Goal: Task Accomplishment & Management: Use online tool/utility

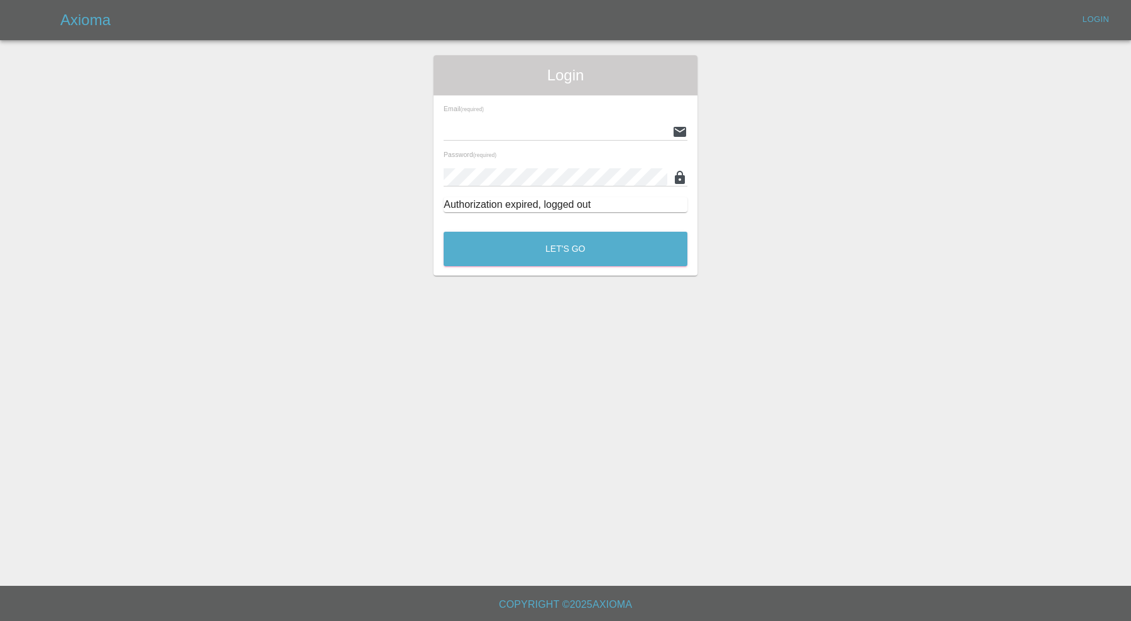
type input "[PERSON_NAME][EMAIL_ADDRESS][PERSON_NAME][DOMAIN_NAME]"
click at [566, 228] on div "Let's Go" at bounding box center [565, 245] width 245 height 47
click at [569, 251] on button "Let's Go" at bounding box center [566, 249] width 244 height 35
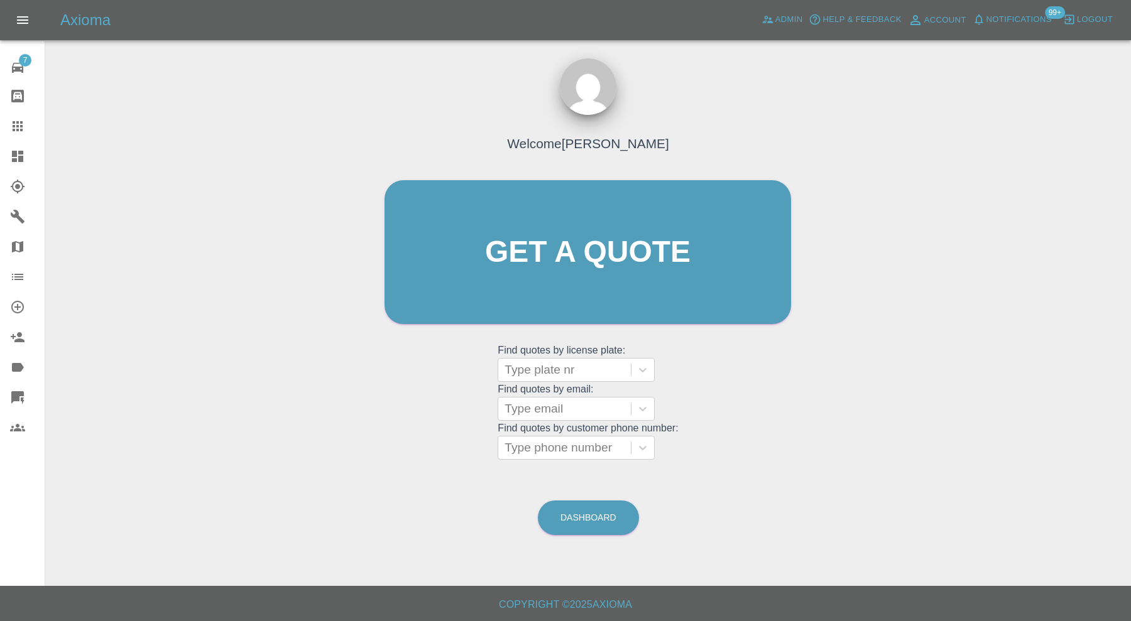
click at [3, 150] on link "Dashboard" at bounding box center [22, 156] width 45 height 30
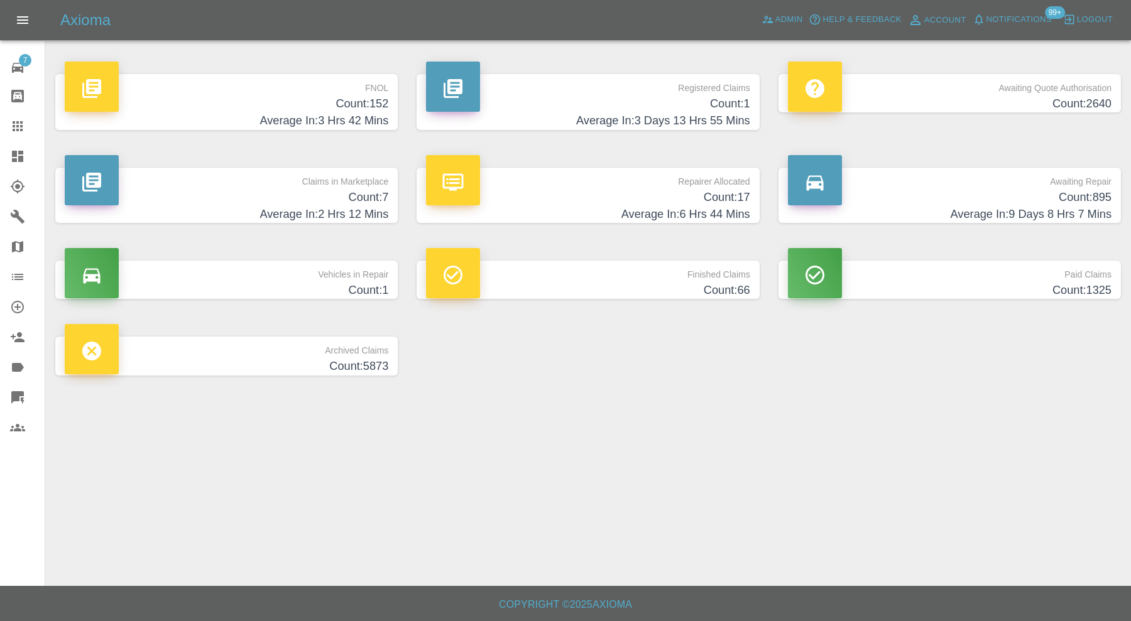
click at [297, 200] on h4 "Count: 7" at bounding box center [227, 197] width 324 height 17
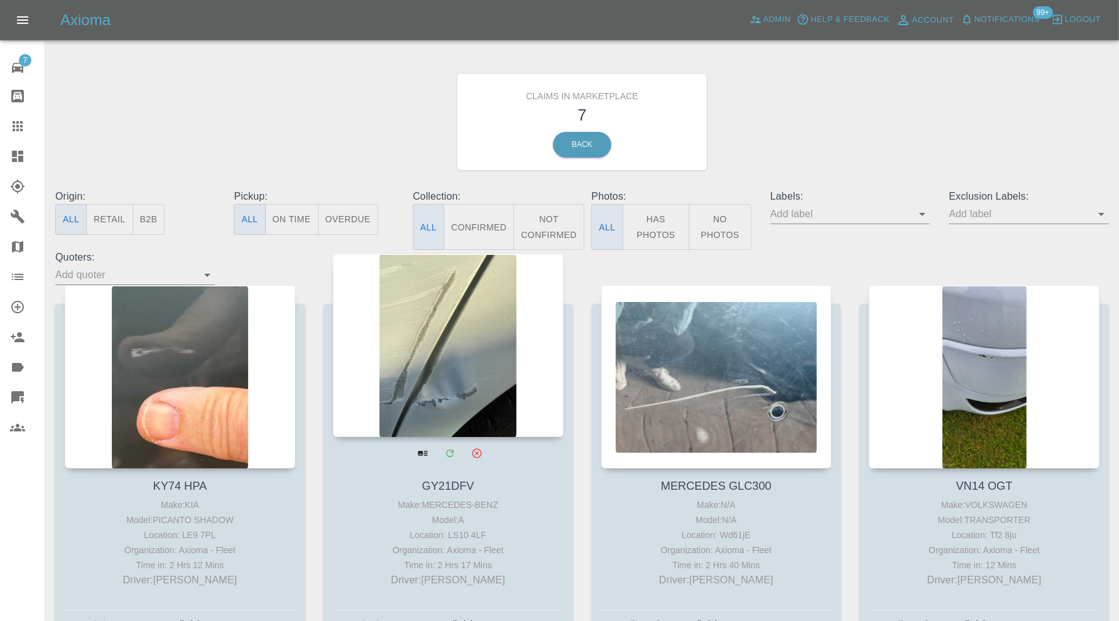
click at [445, 361] on div at bounding box center [448, 345] width 231 height 183
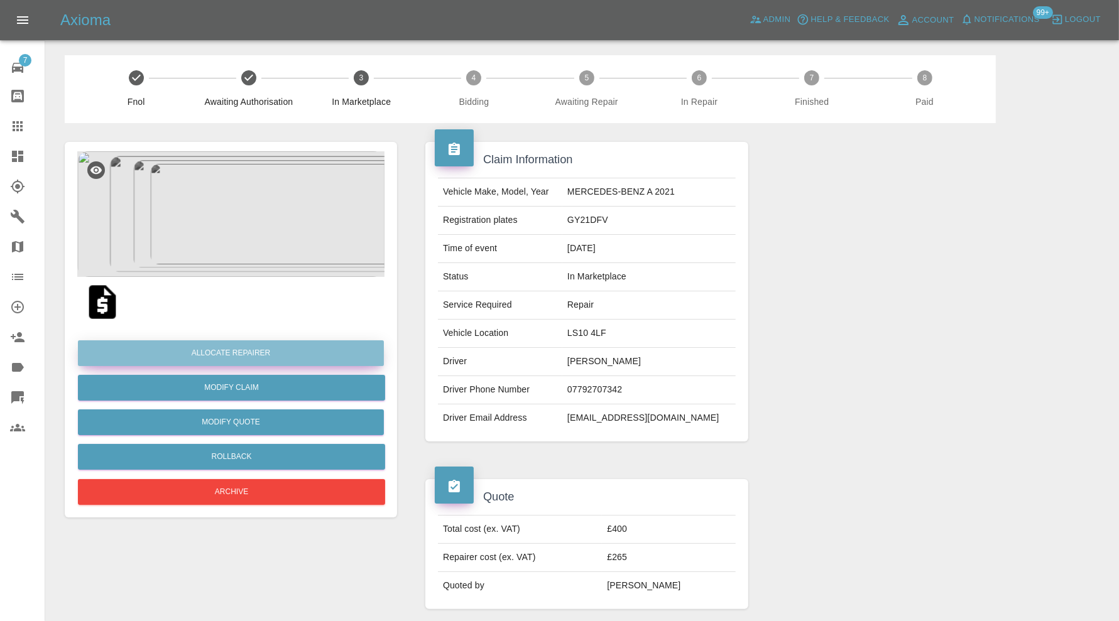
click at [313, 346] on button "Allocate Repairer" at bounding box center [231, 354] width 306 height 26
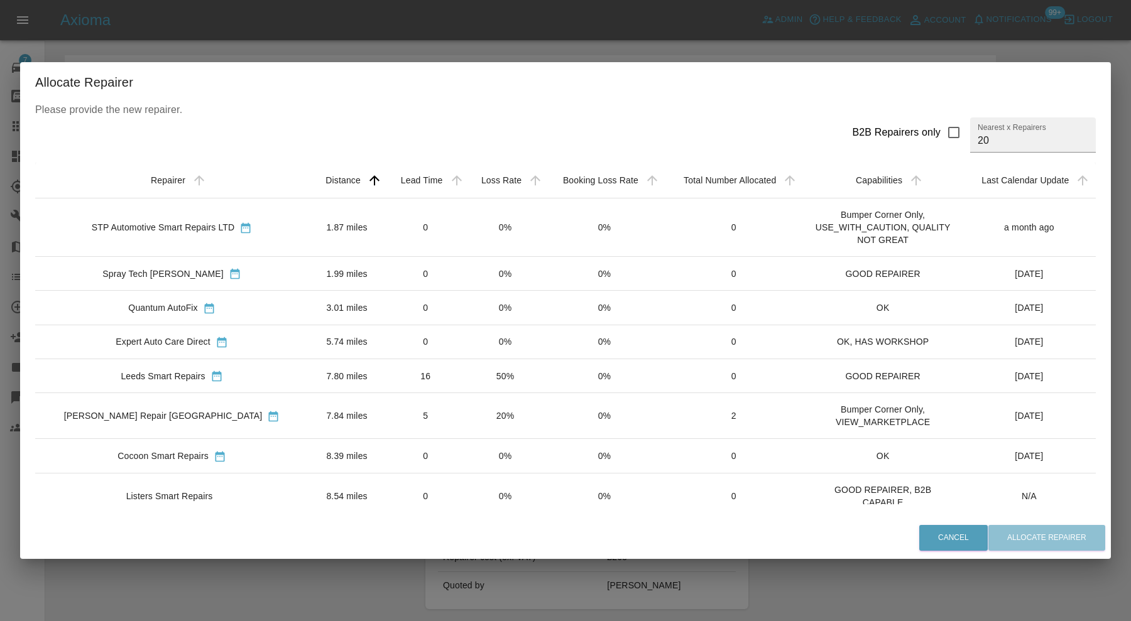
click at [244, 369] on div "Leeds Smart Repairs" at bounding box center [171, 375] width 253 height 13
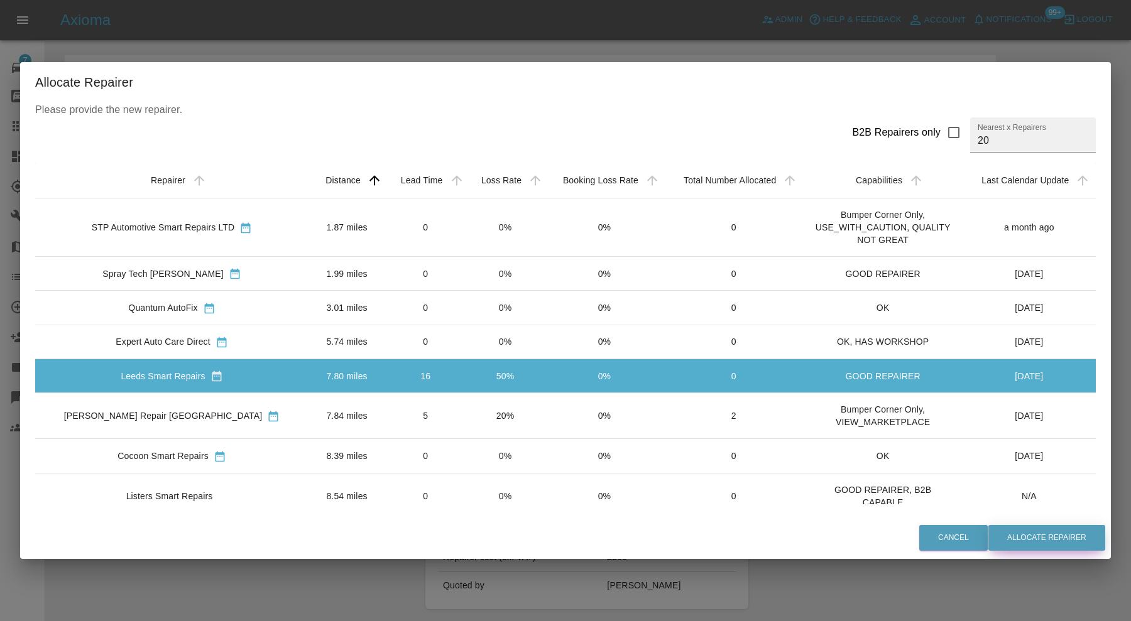
click at [1039, 538] on button "Allocate Repairer" at bounding box center [1046, 538] width 117 height 26
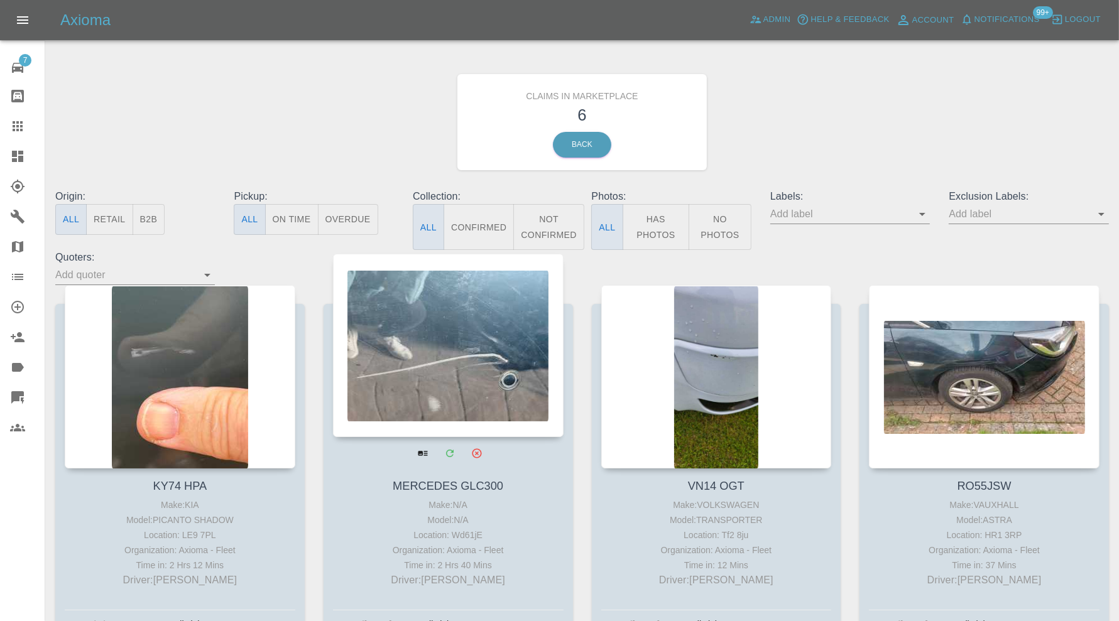
click at [486, 357] on div at bounding box center [448, 345] width 231 height 183
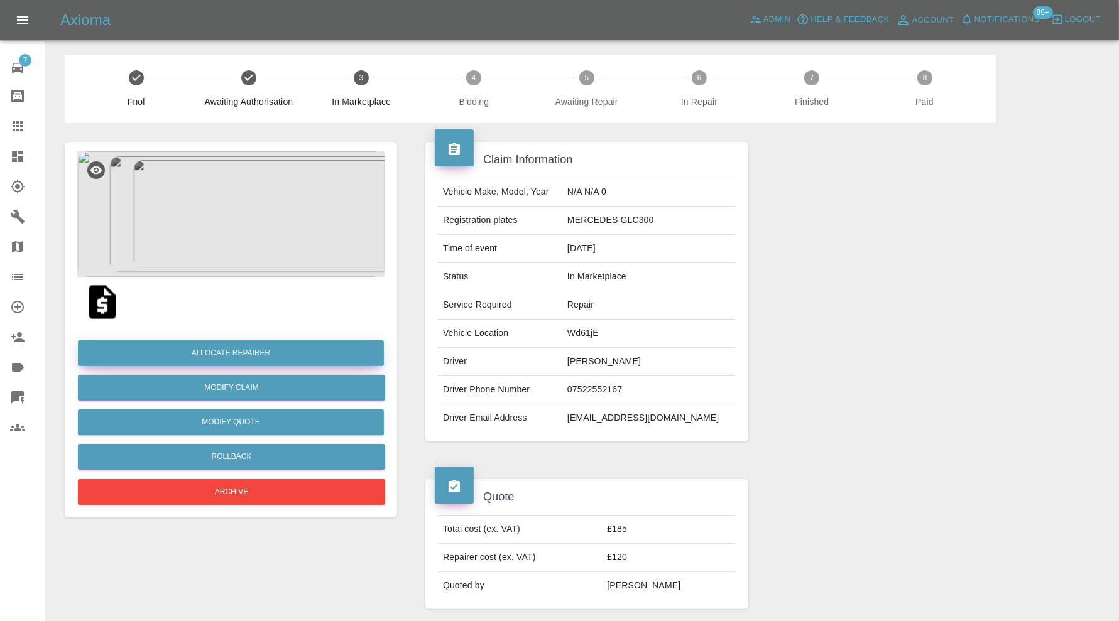
click at [230, 359] on button "Allocate Repairer" at bounding box center [231, 354] width 306 height 26
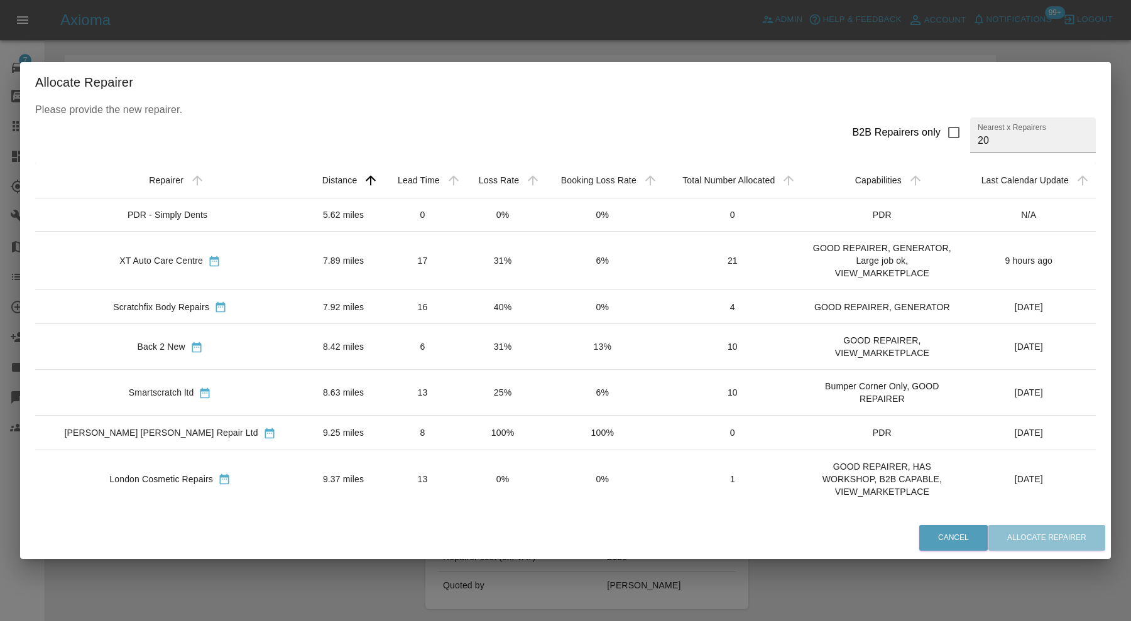
click at [231, 351] on td "Back 2 New" at bounding box center [170, 347] width 270 height 46
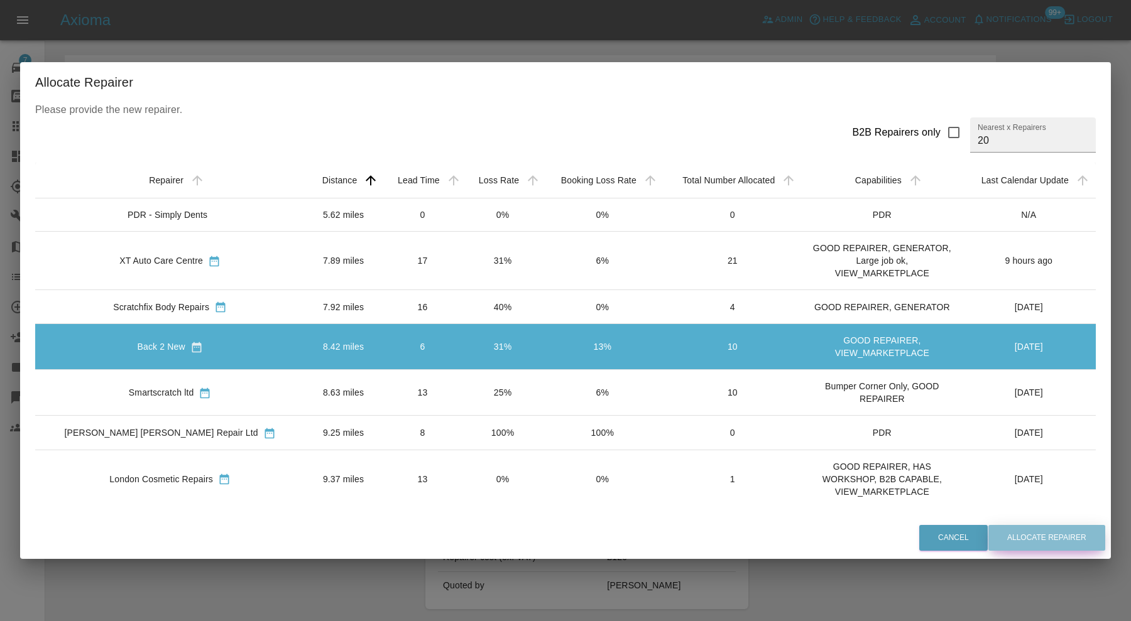
click at [1031, 525] on button "Allocate Repairer" at bounding box center [1046, 538] width 117 height 26
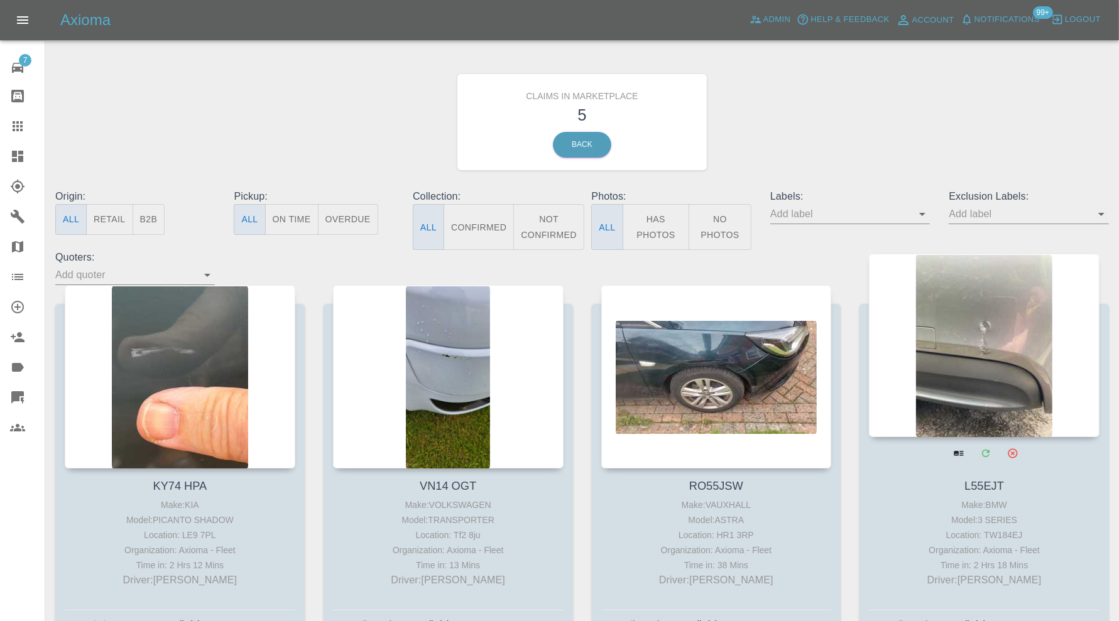
click at [1003, 330] on div at bounding box center [984, 345] width 231 height 183
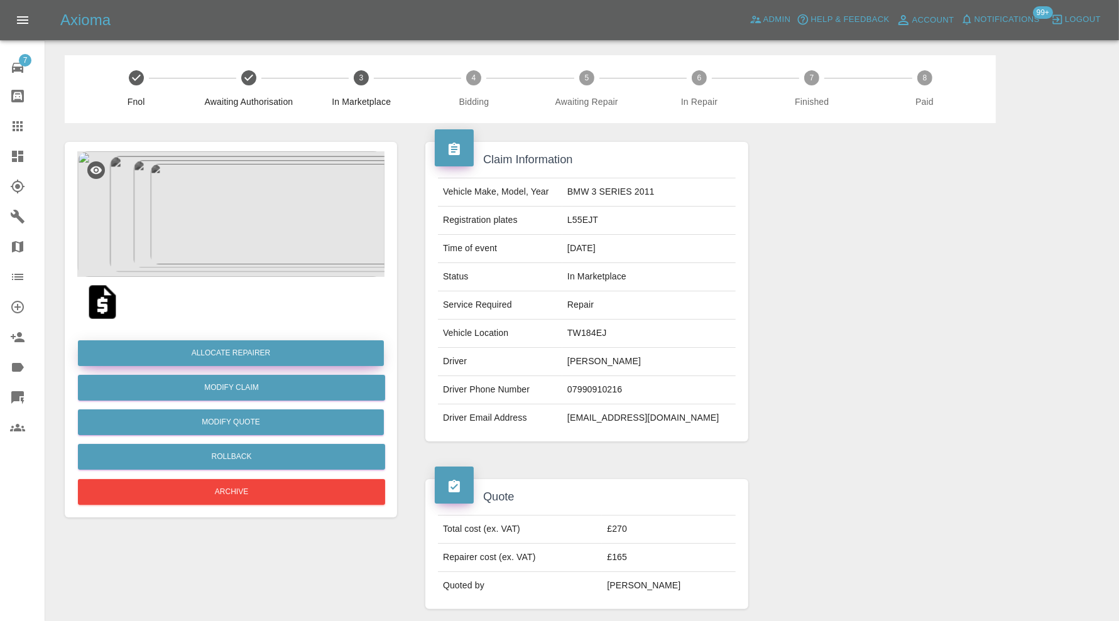
click at [259, 346] on button "Allocate Repairer" at bounding box center [231, 354] width 306 height 26
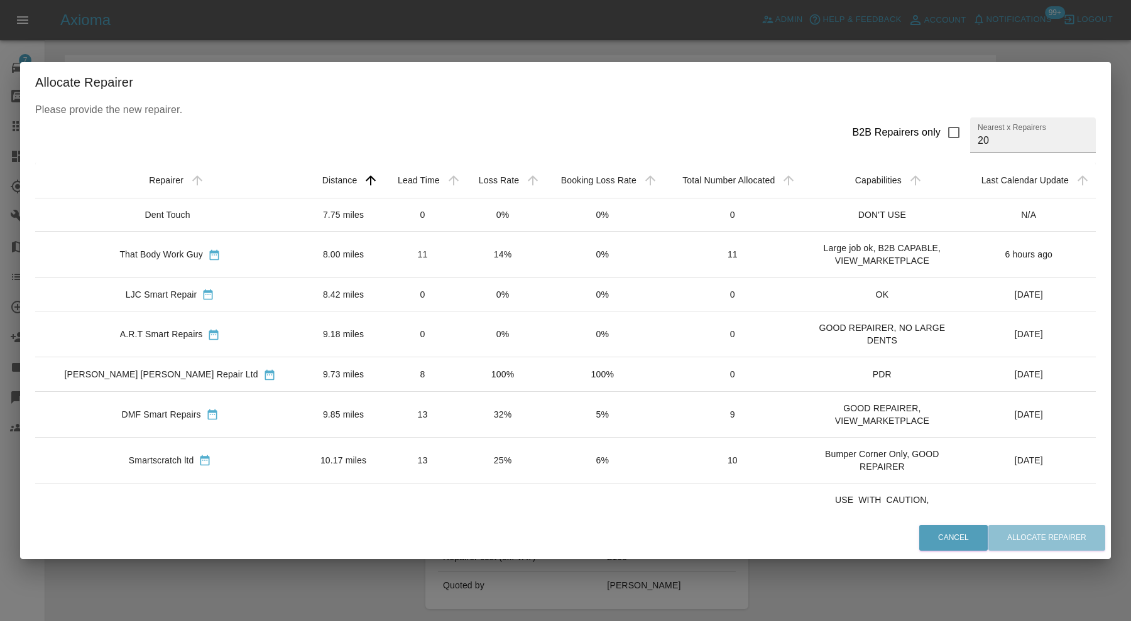
click at [305, 244] on td "8.00 miles" at bounding box center [343, 254] width 77 height 46
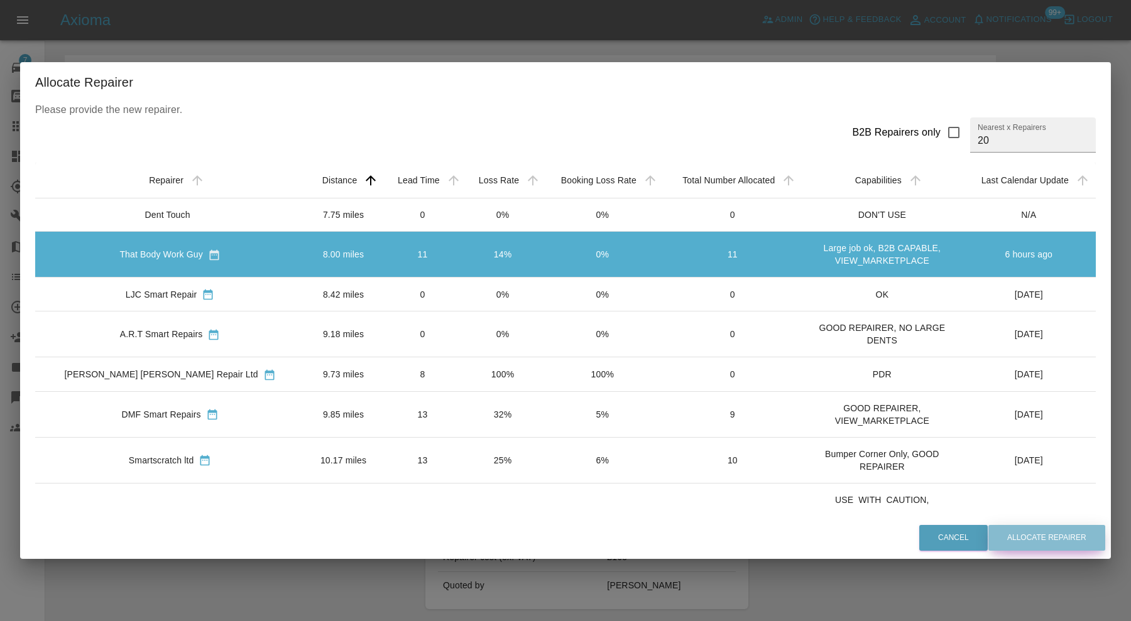
click at [1007, 533] on button "Allocate Repairer" at bounding box center [1046, 538] width 117 height 26
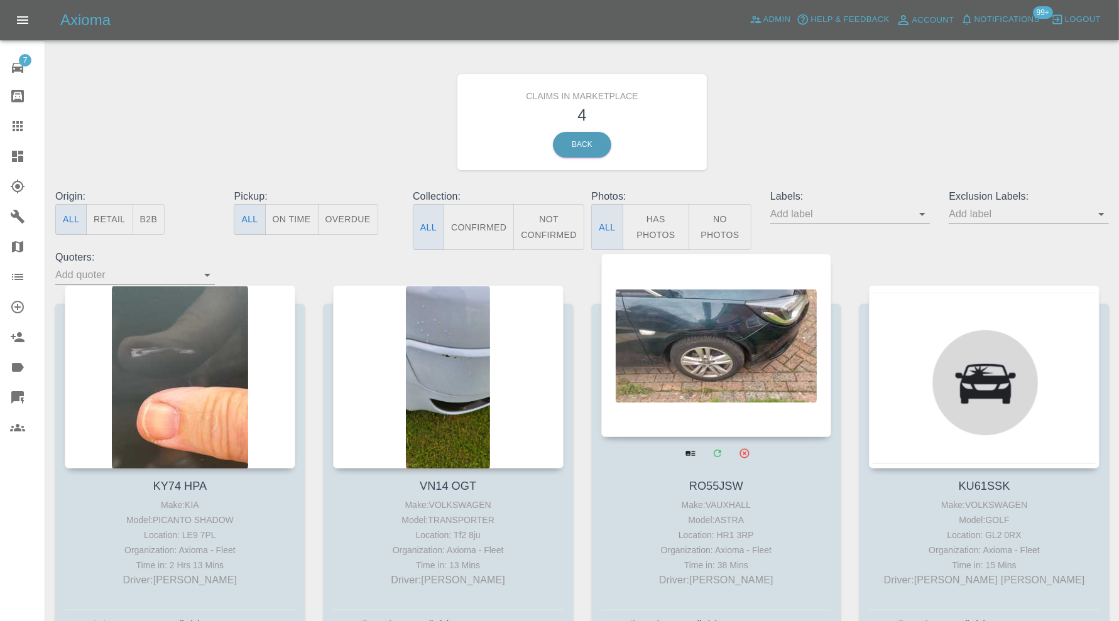
click at [758, 342] on div at bounding box center [716, 345] width 231 height 183
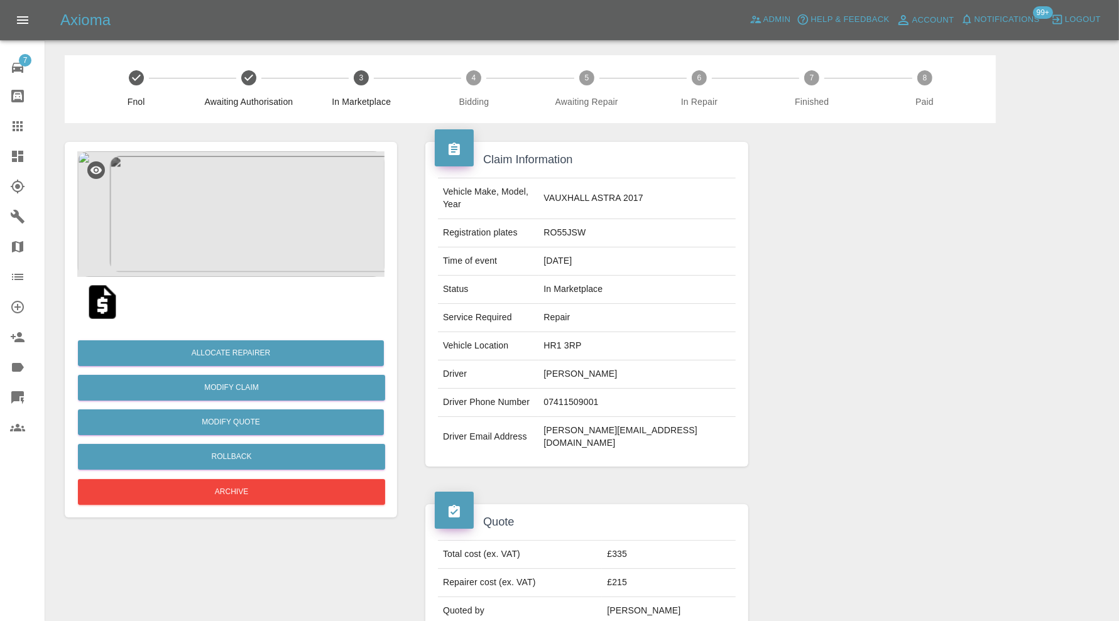
click at [229, 206] on img at bounding box center [230, 214] width 307 height 126
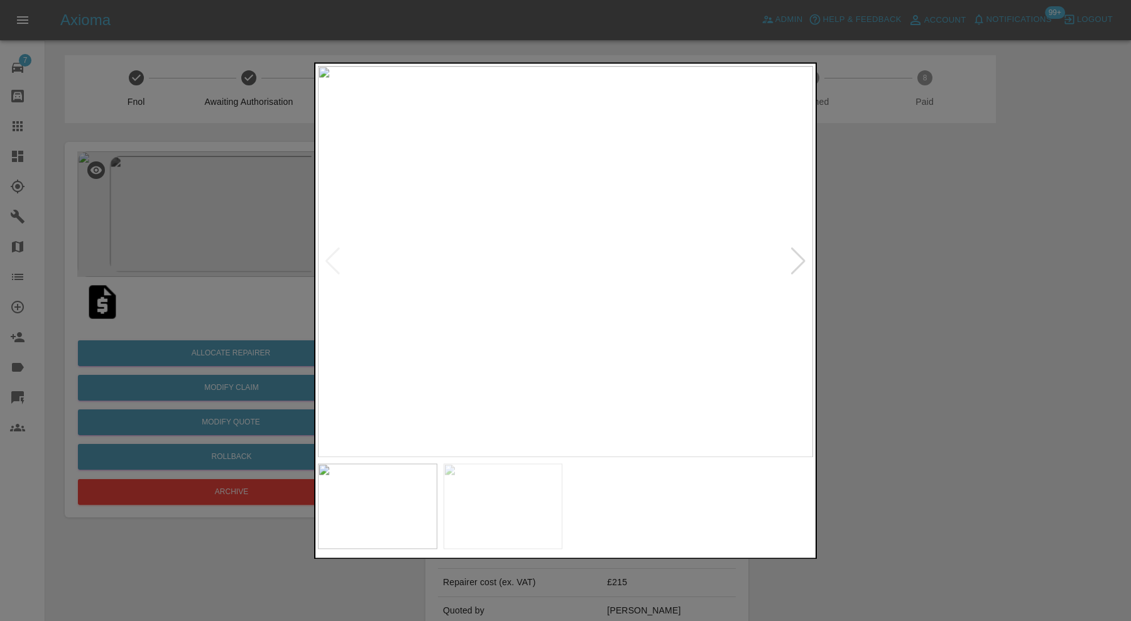
click at [558, 495] on img at bounding box center [503, 506] width 119 height 85
click at [852, 384] on div at bounding box center [565, 310] width 1131 height 621
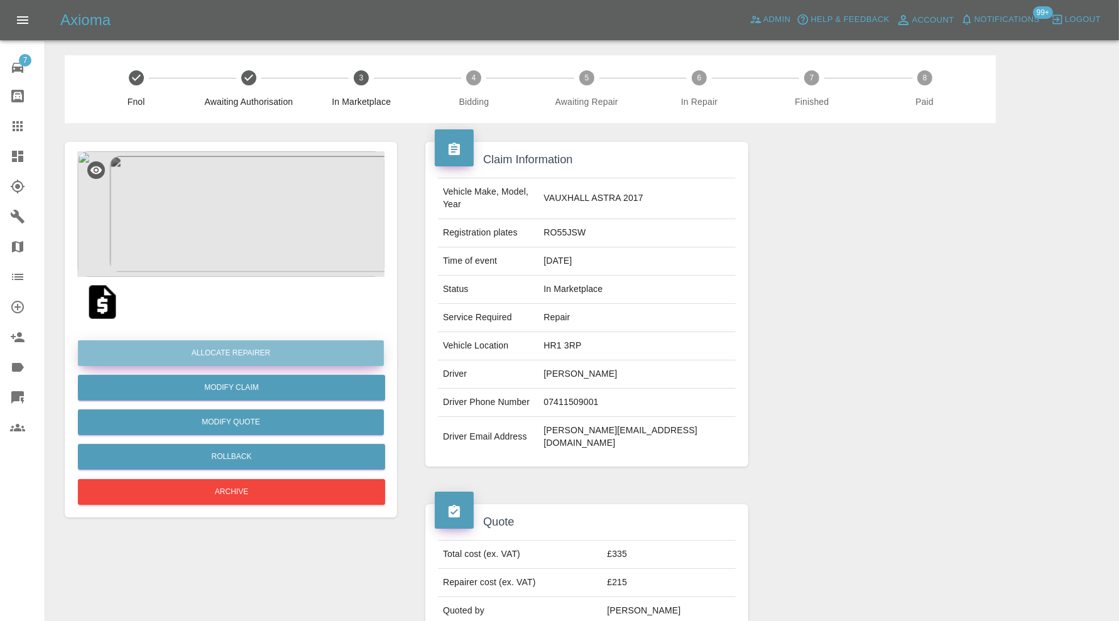
click at [261, 352] on button "Allocate Repairer" at bounding box center [231, 354] width 306 height 26
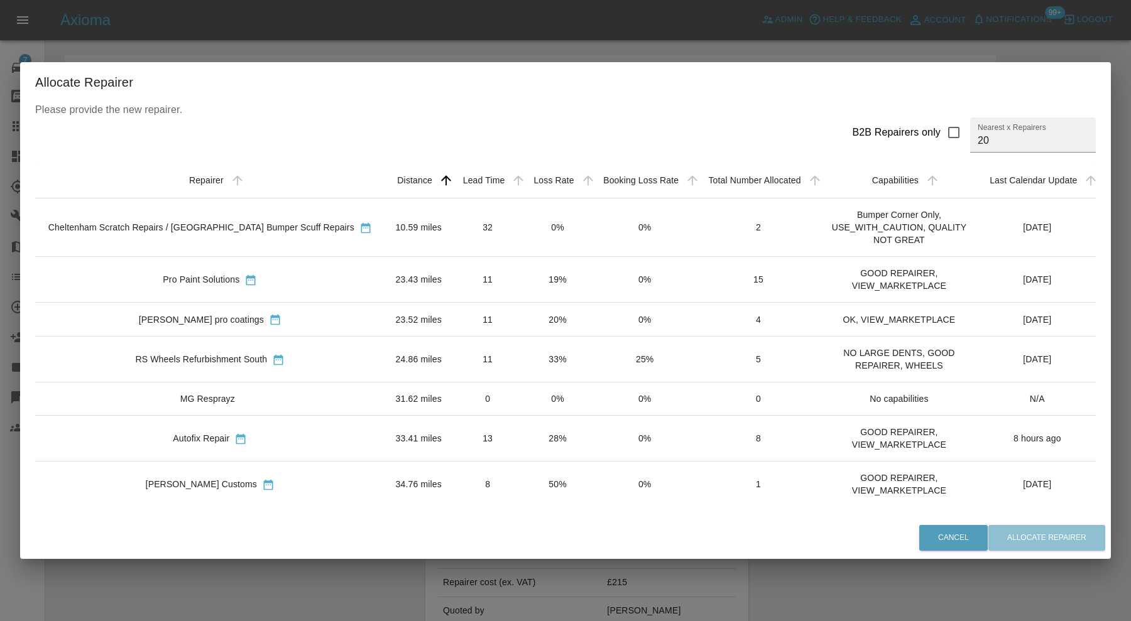
click at [300, 225] on div "Cheltenham Scratch Repairs / Wye Valley Bumper Scuff Repairs" at bounding box center [201, 227] width 306 height 13
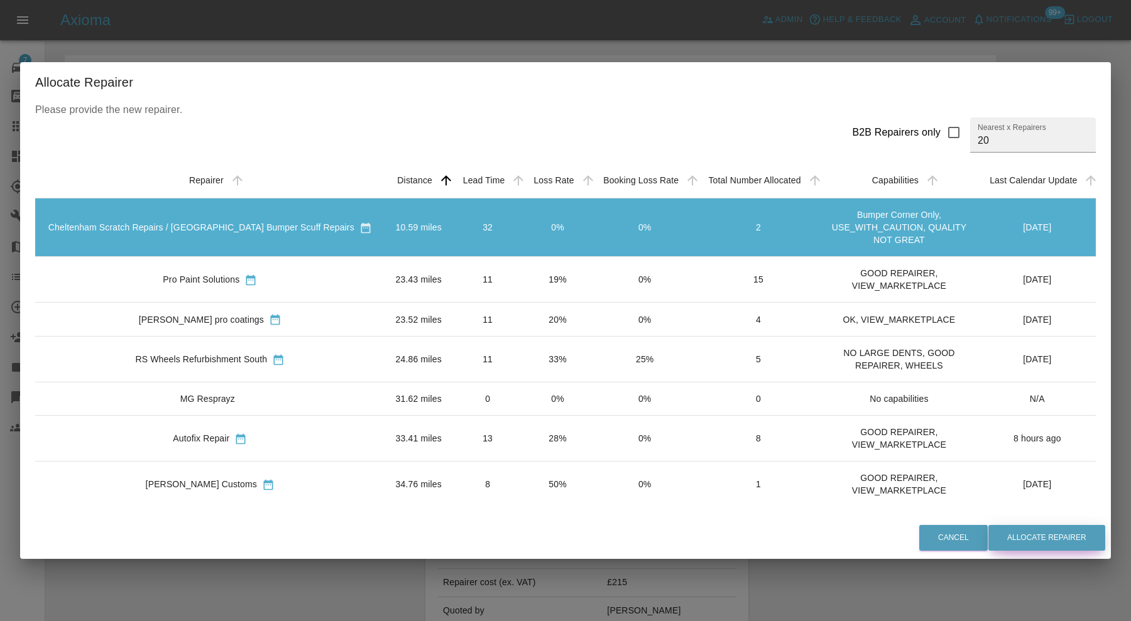
click at [1042, 535] on button "Allocate Repairer" at bounding box center [1046, 538] width 117 height 26
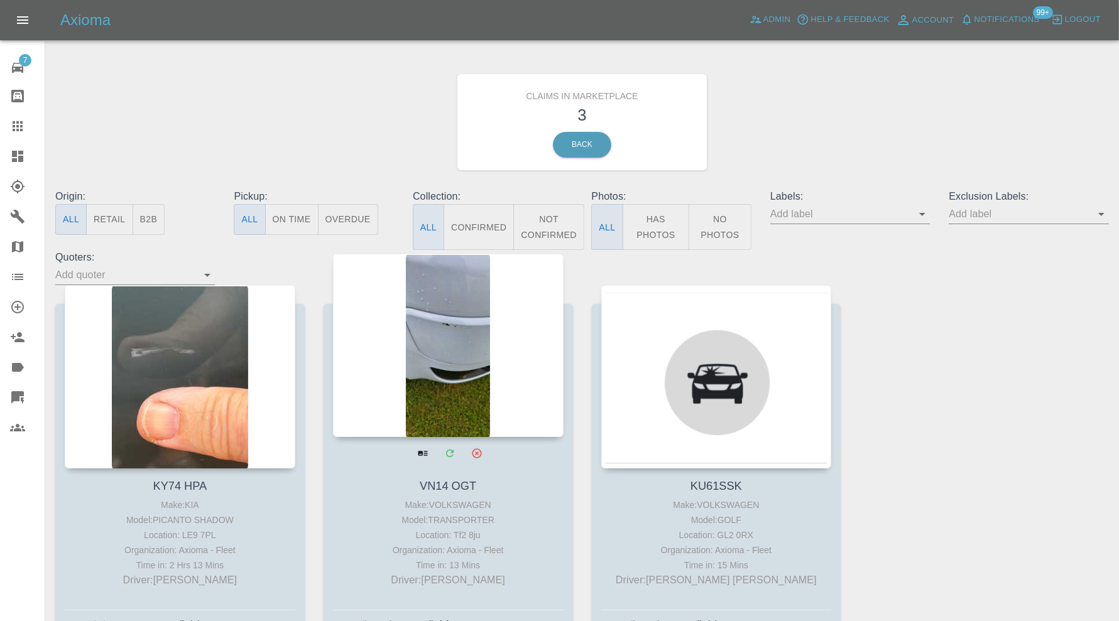
click at [425, 359] on div at bounding box center [448, 345] width 231 height 183
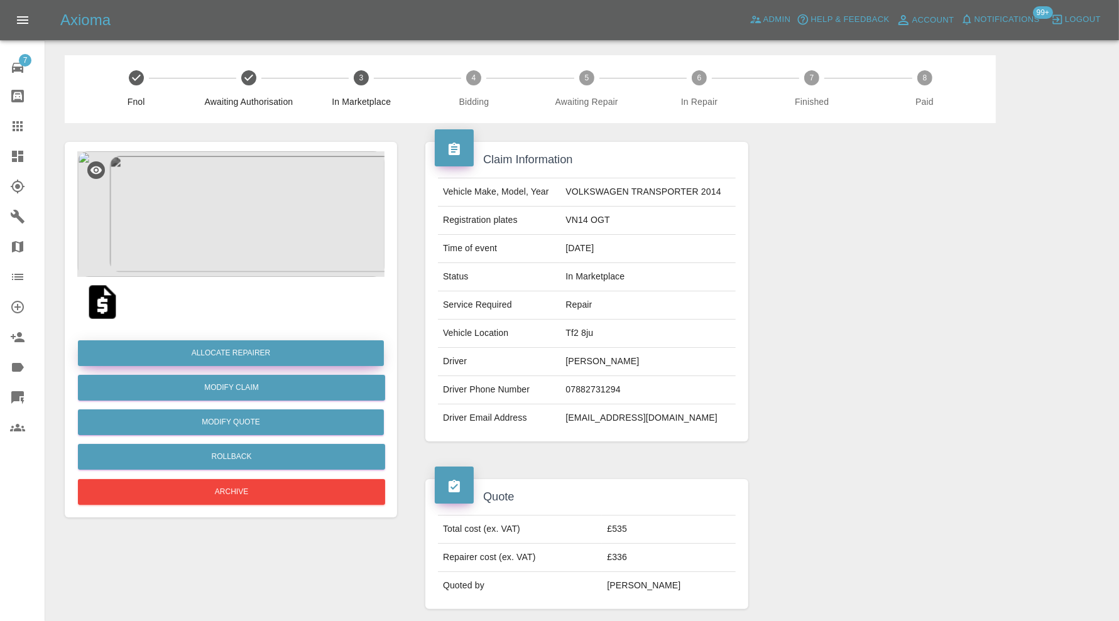
click at [291, 347] on button "Allocate Repairer" at bounding box center [231, 354] width 306 height 26
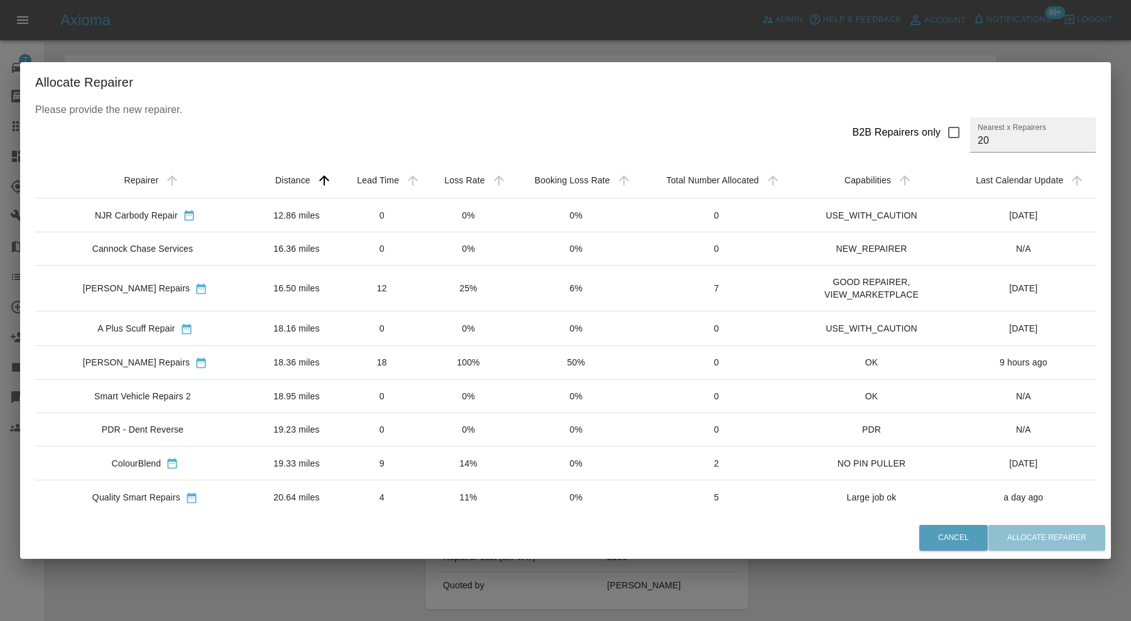
click at [302, 292] on td "16.50 miles" at bounding box center [296, 289] width 83 height 46
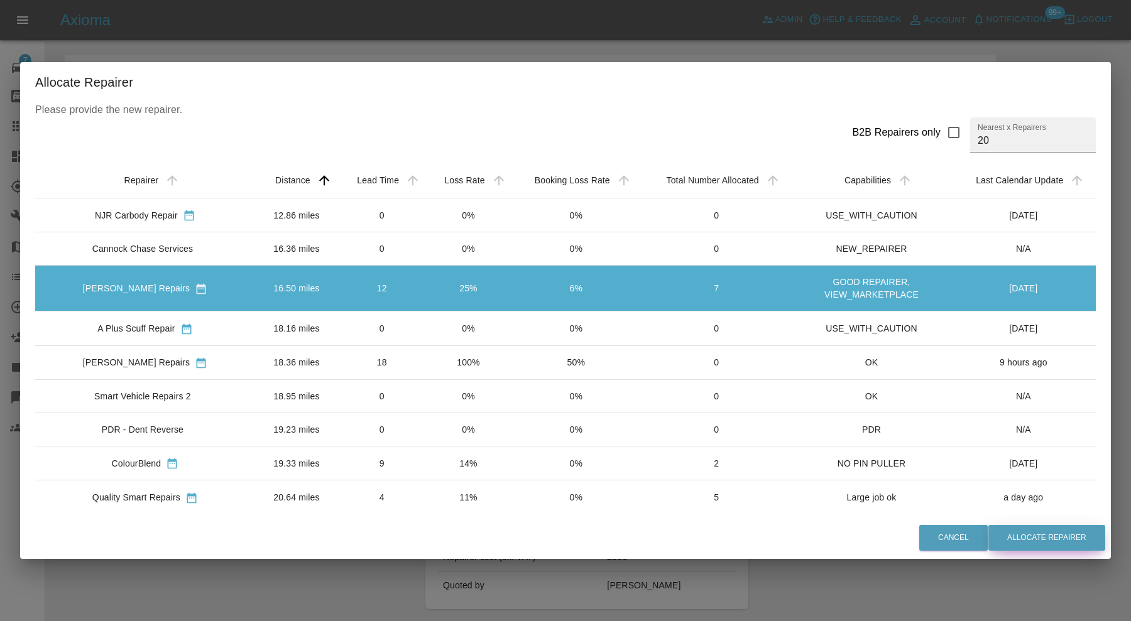
click at [1073, 537] on button "Allocate Repairer" at bounding box center [1046, 538] width 117 height 26
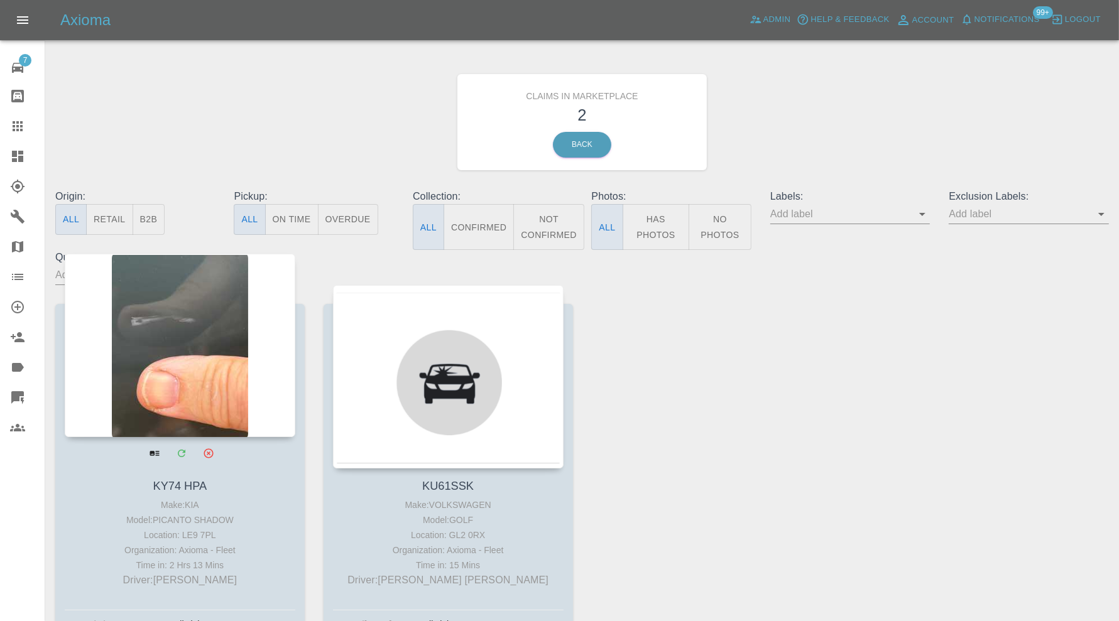
click at [247, 356] on div at bounding box center [180, 345] width 231 height 183
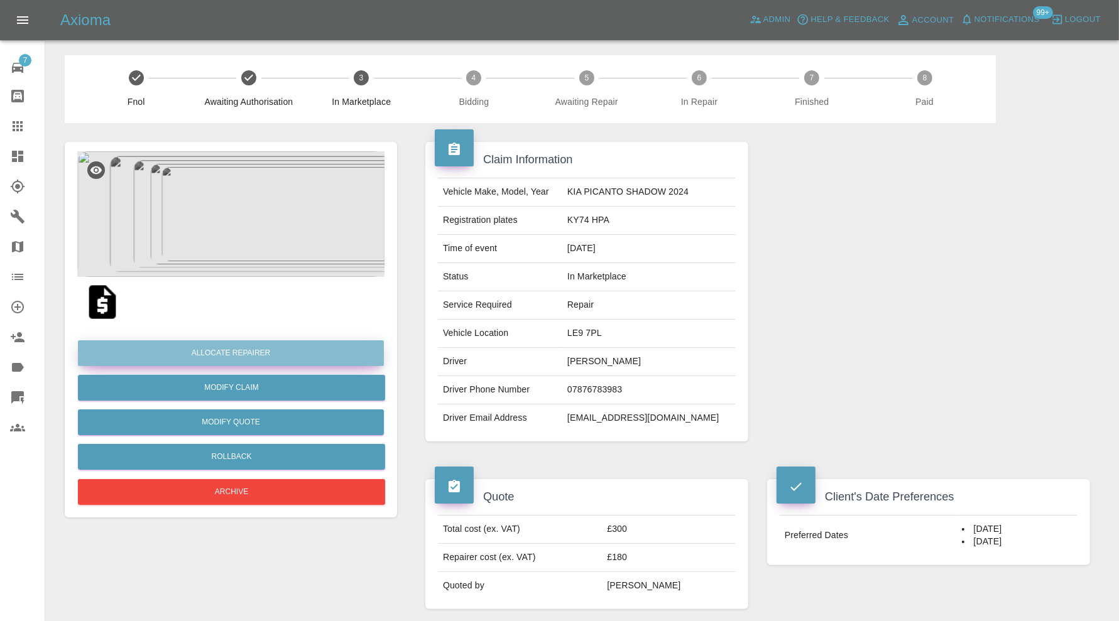
click at [235, 347] on button "Allocate Repairer" at bounding box center [231, 354] width 306 height 26
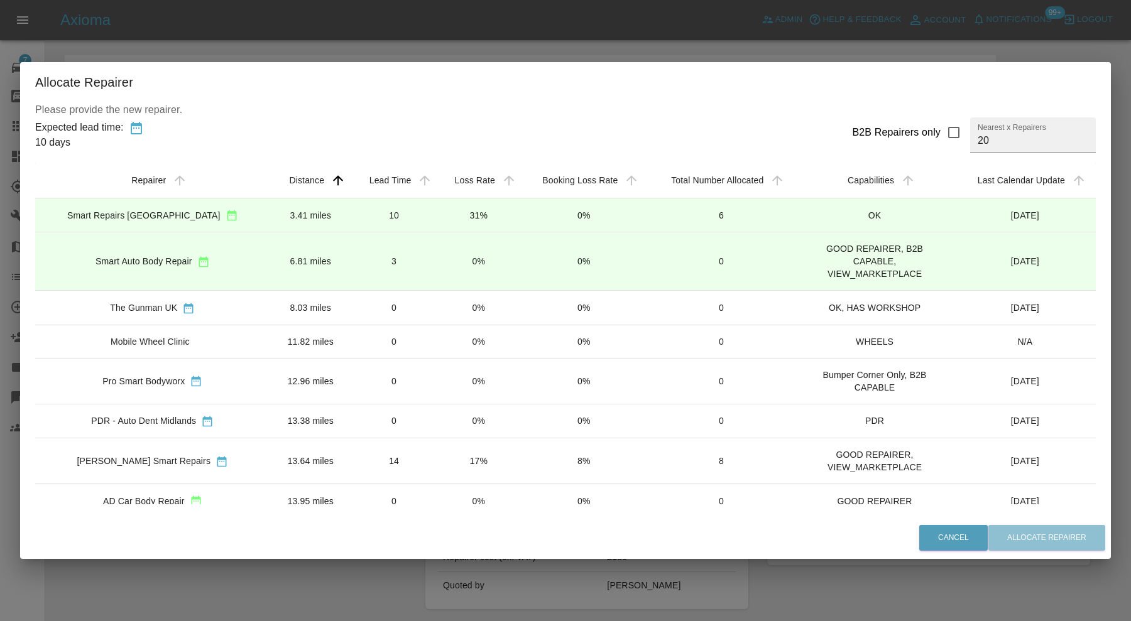
click at [270, 206] on td "3.41 miles" at bounding box center [310, 215] width 81 height 34
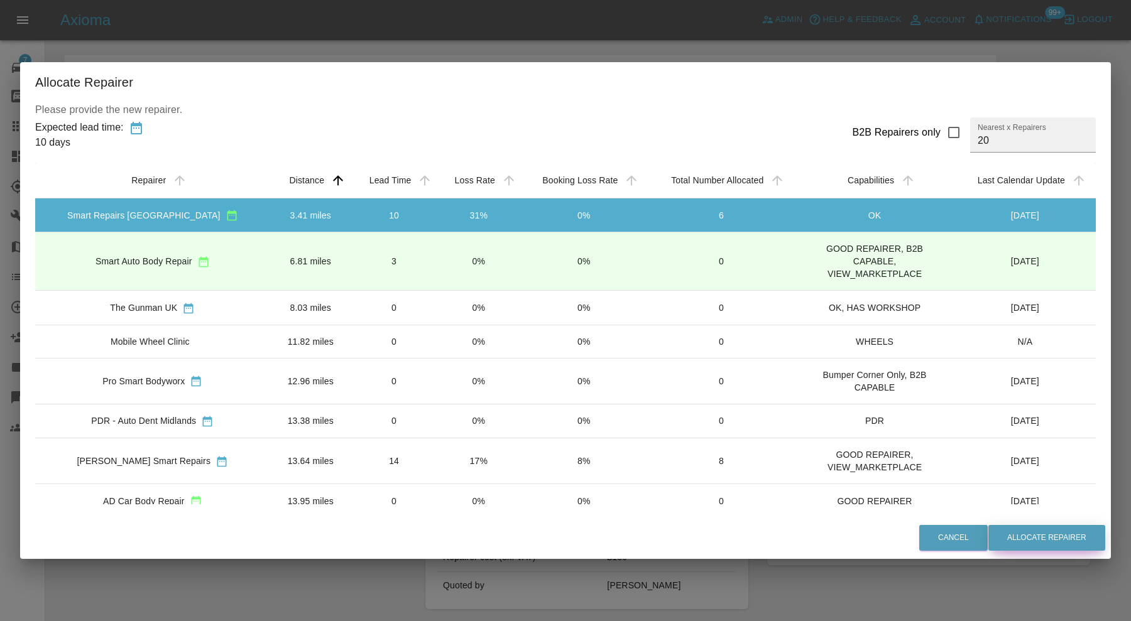
click at [1054, 544] on button "Allocate Repairer" at bounding box center [1046, 538] width 117 height 26
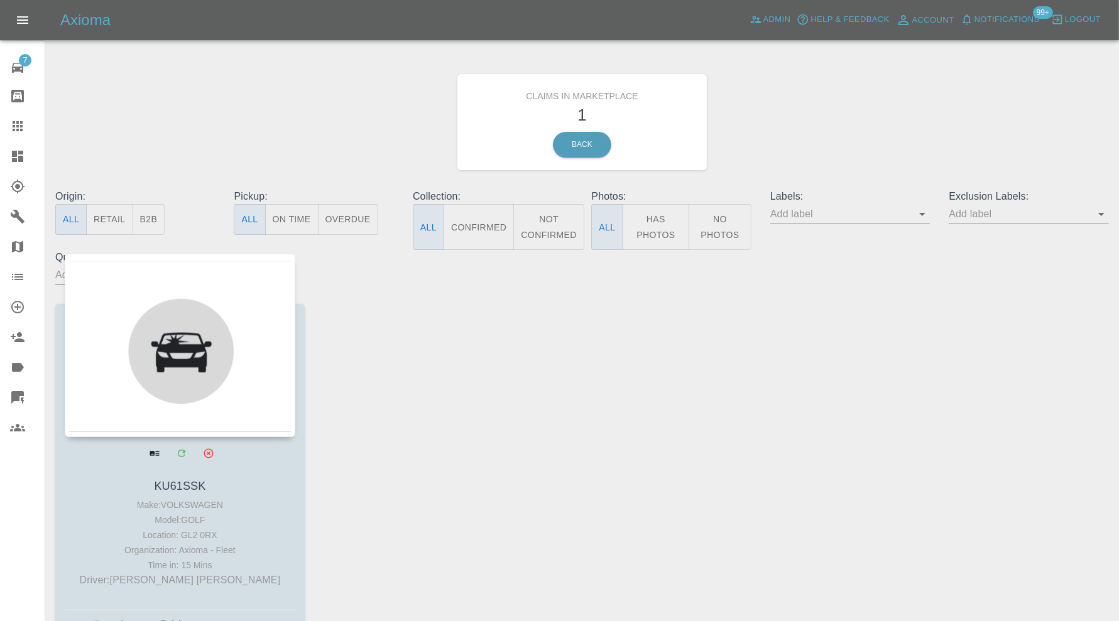
click at [224, 413] on div at bounding box center [180, 345] width 231 height 183
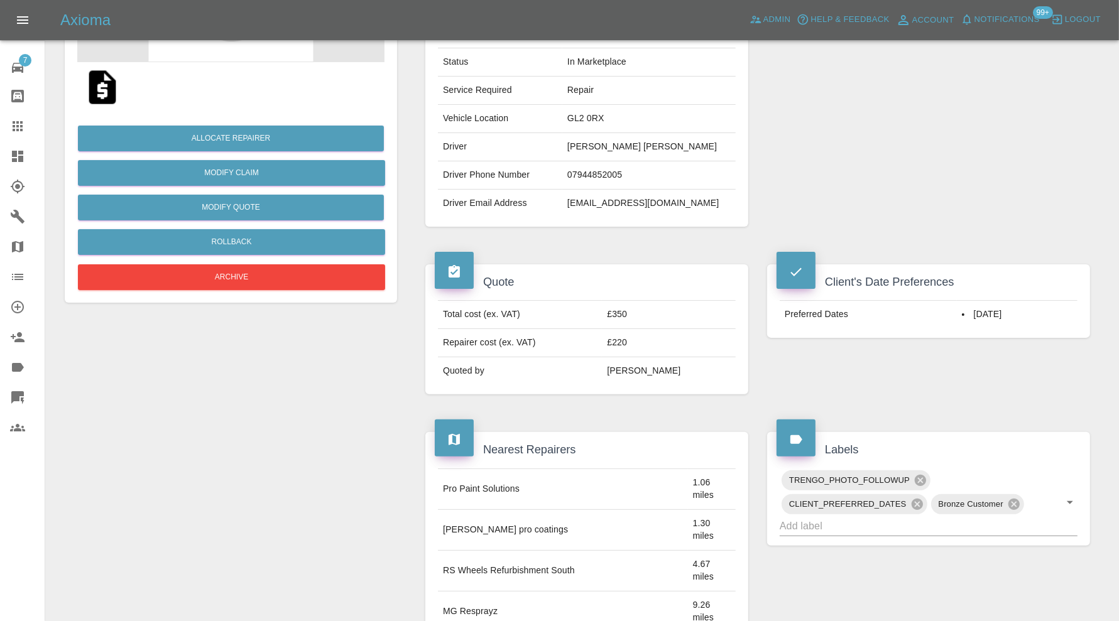
scroll to position [6, 0]
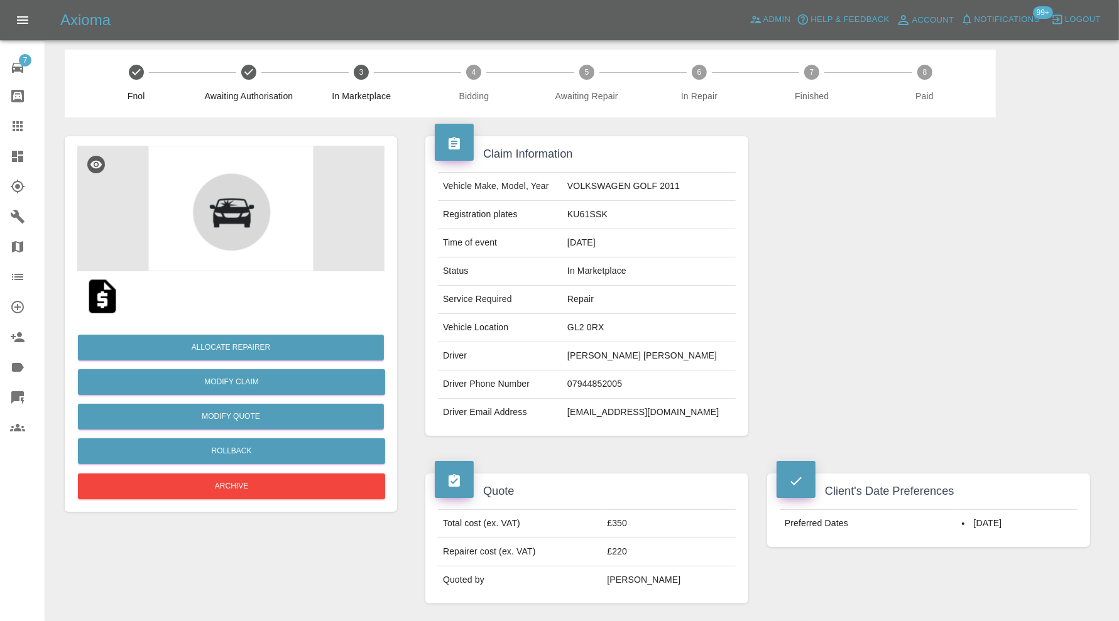
click at [20, 149] on icon at bounding box center [17, 156] width 15 height 15
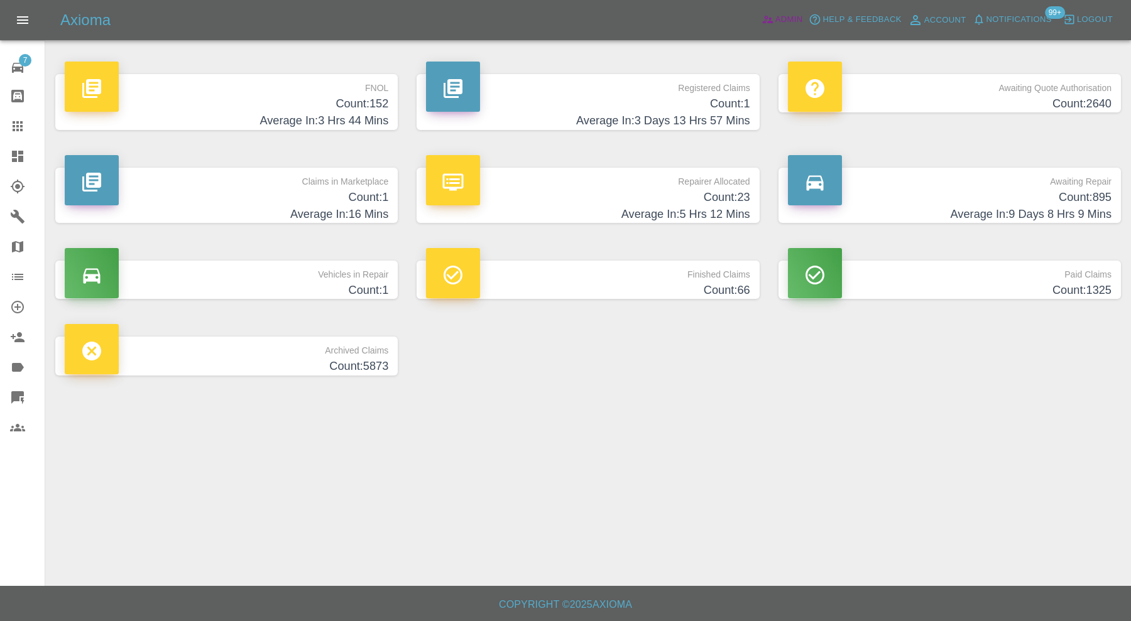
click at [786, 21] on span "Admin" at bounding box center [789, 20] width 28 height 14
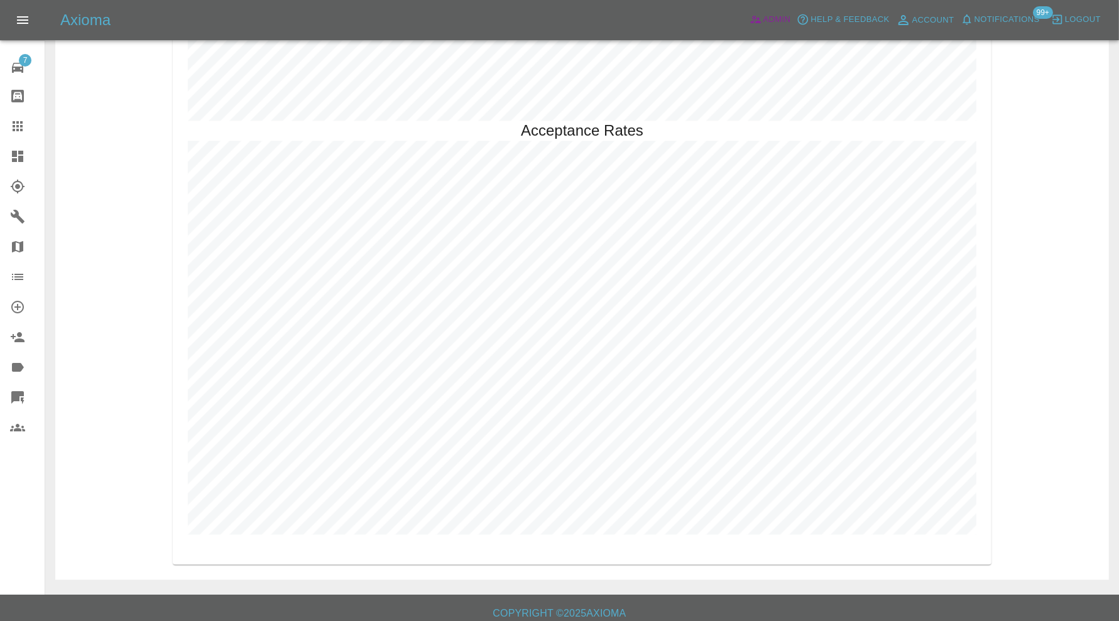
scroll to position [2649, 0]
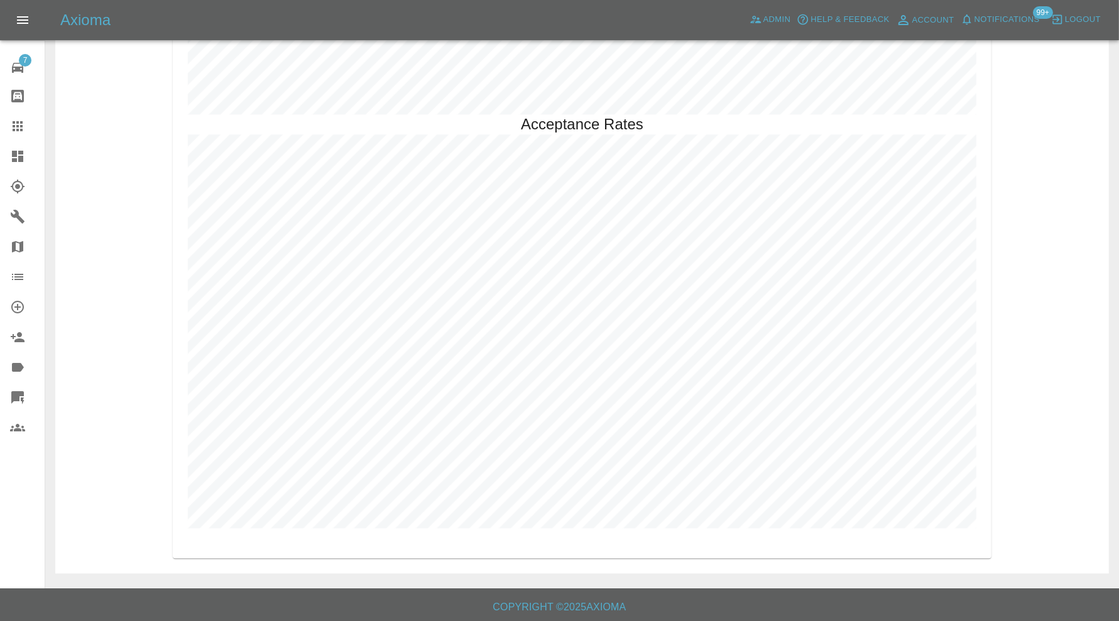
click at [11, 149] on icon at bounding box center [17, 156] width 15 height 15
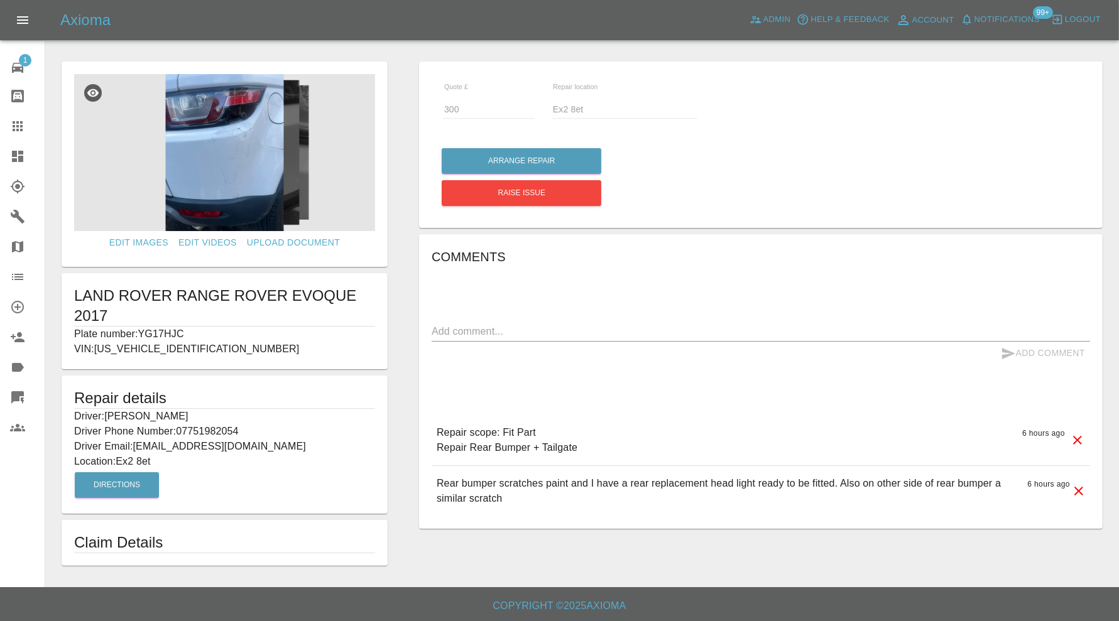
click at [258, 192] on img at bounding box center [224, 152] width 301 height 157
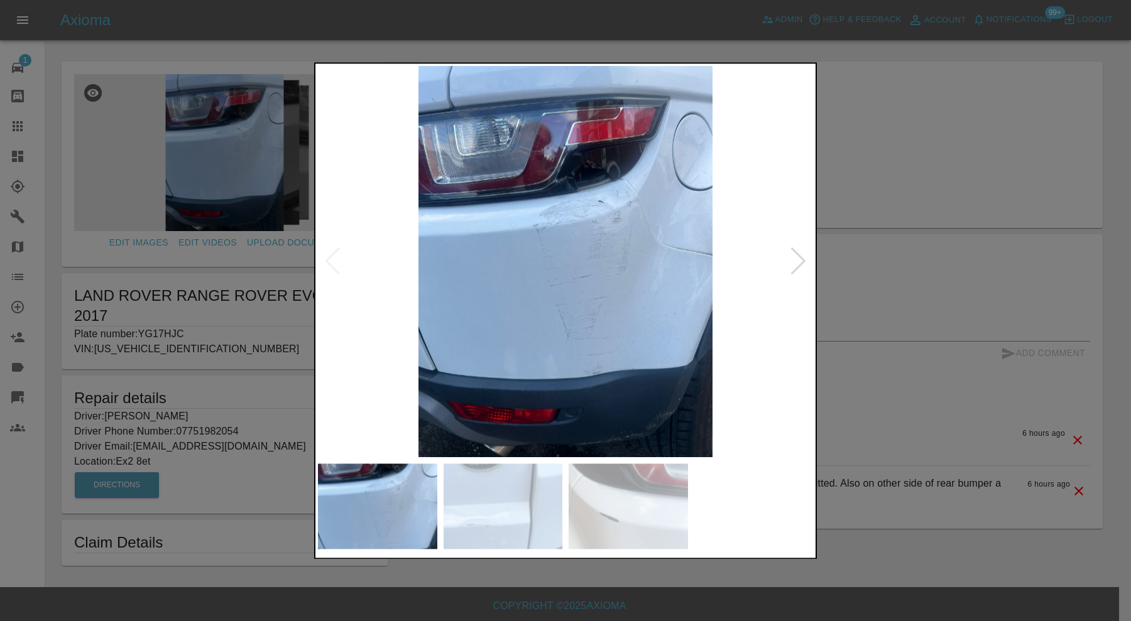
click at [177, 332] on div at bounding box center [565, 310] width 1131 height 621
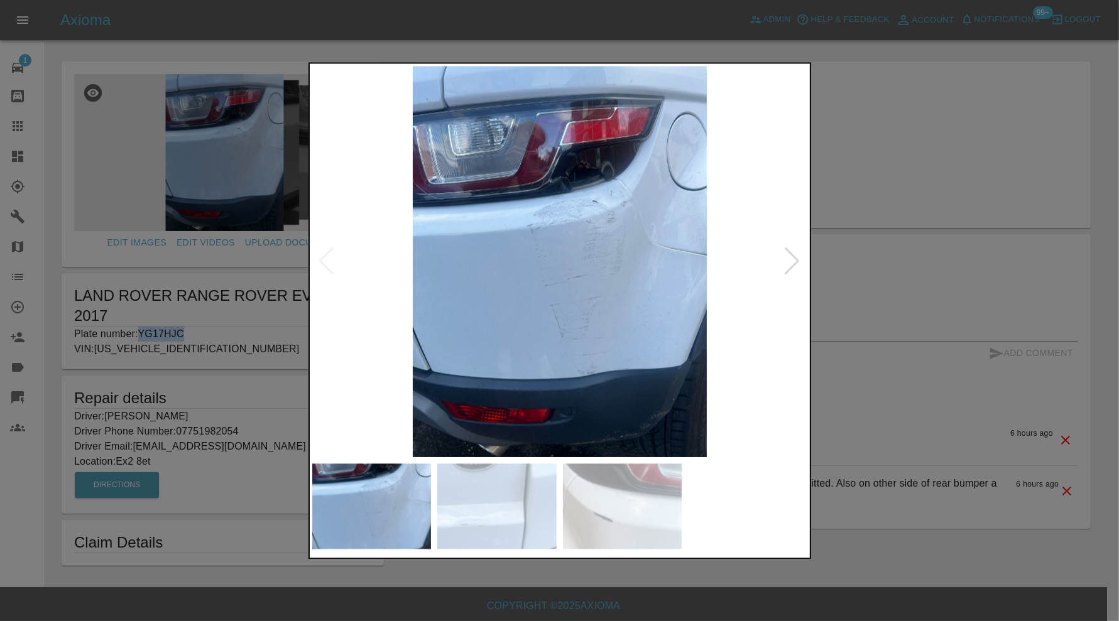
click at [177, 332] on p "Plate number: YG17HJC" at bounding box center [222, 334] width 297 height 15
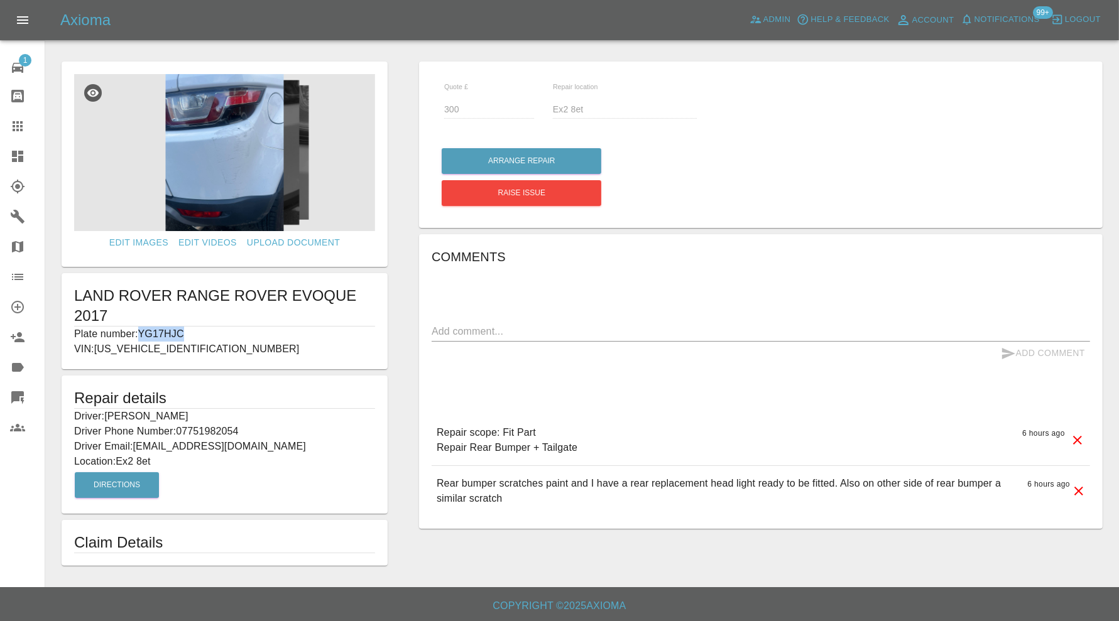
copy p "YG17HJC"
click at [18, 119] on icon at bounding box center [17, 126] width 15 height 15
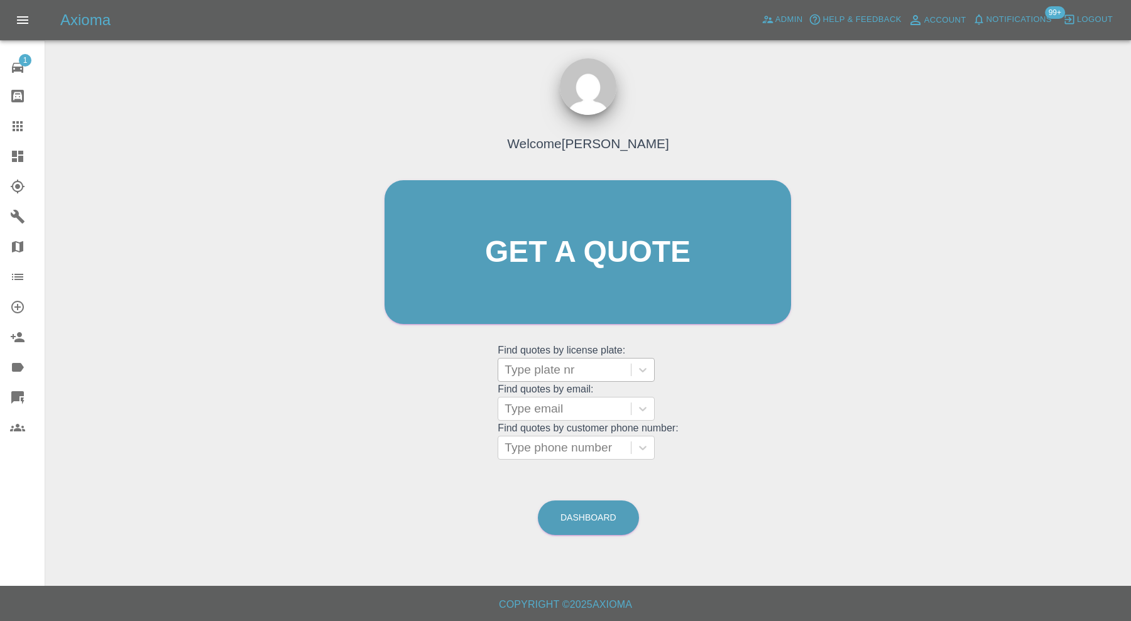
click at [545, 368] on div at bounding box center [565, 370] width 120 height 18
paste input "YG17HJC"
type input "YG17HJC"
click at [559, 403] on div "YG17HJC, Bidding" at bounding box center [576, 402] width 157 height 25
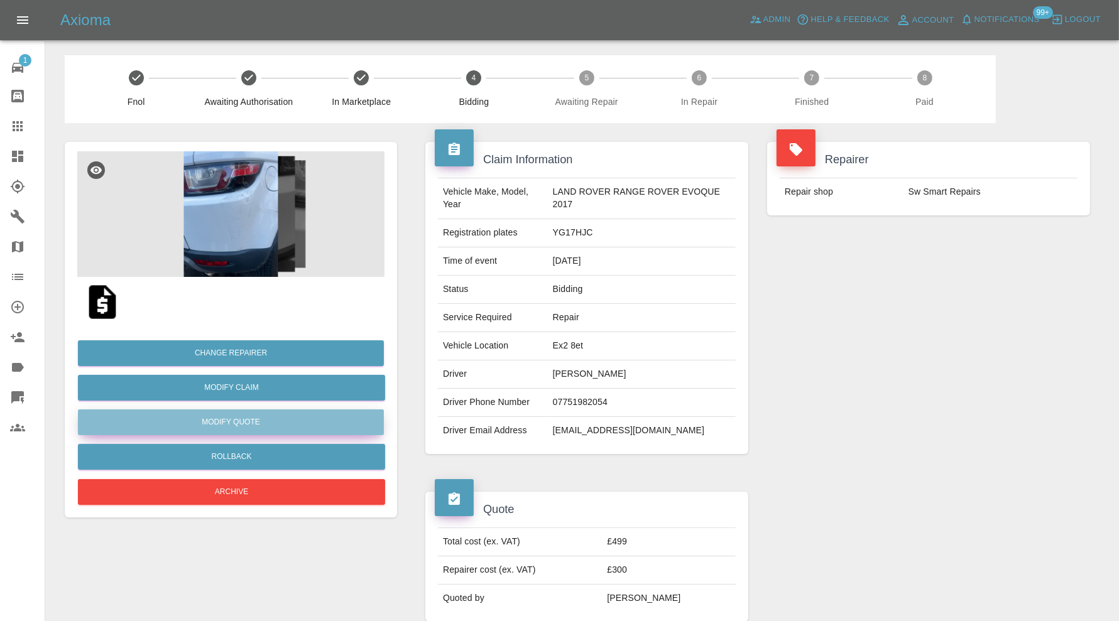
click at [283, 413] on button "Modify Quote" at bounding box center [231, 423] width 306 height 26
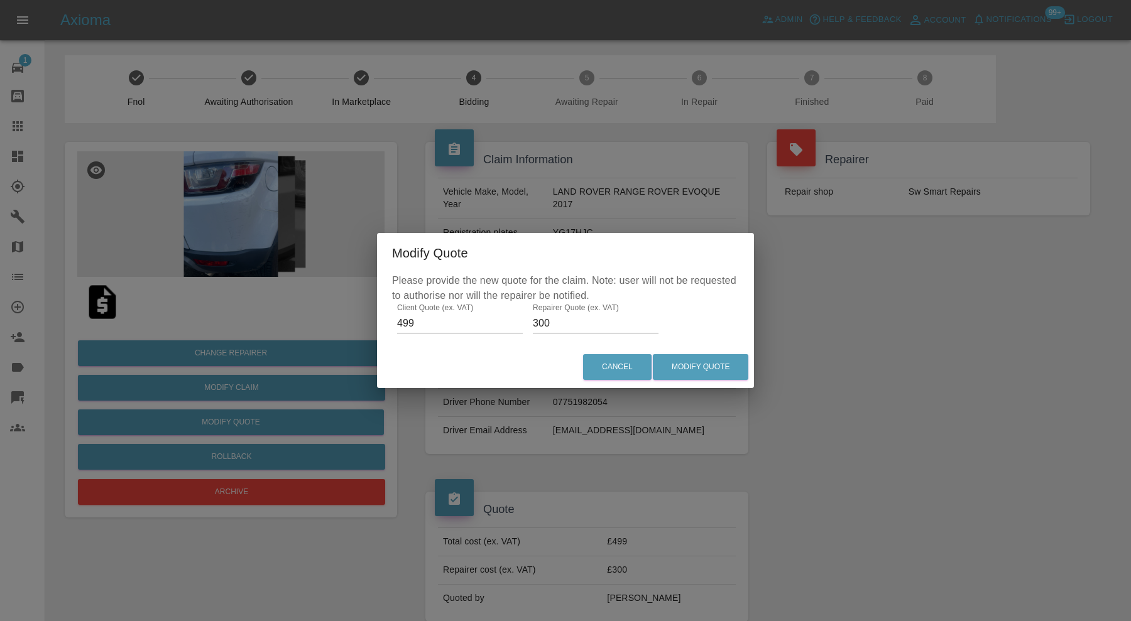
click at [561, 320] on input "300" at bounding box center [596, 324] width 126 height 20
type input "325"
click at [713, 361] on button "Modify Quote" at bounding box center [701, 367] width 96 height 26
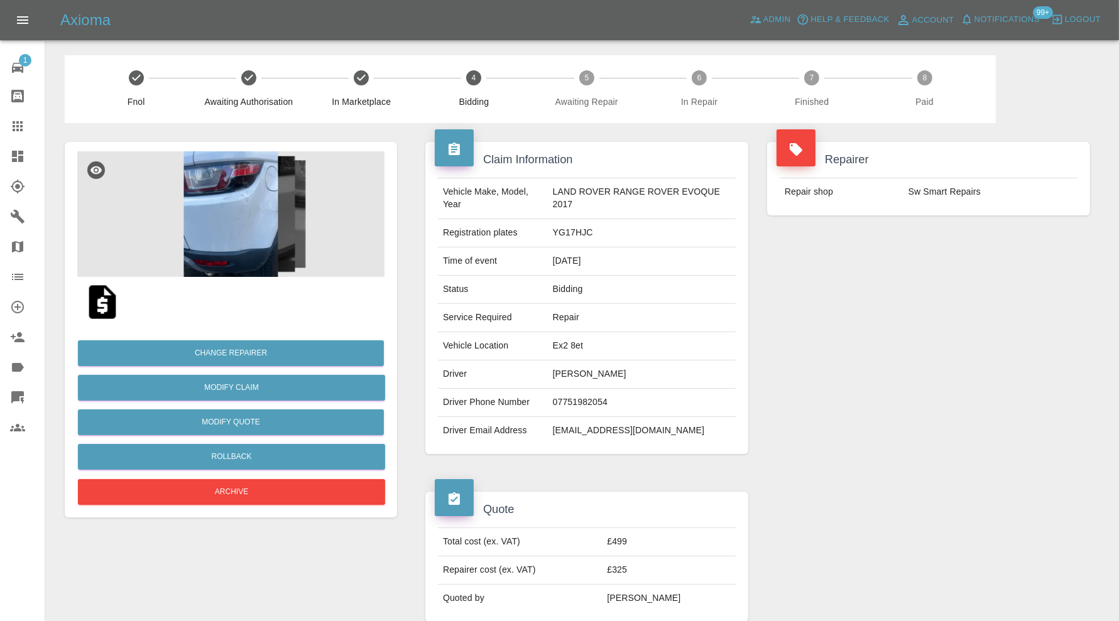
click at [26, 156] on div at bounding box center [27, 156] width 35 height 15
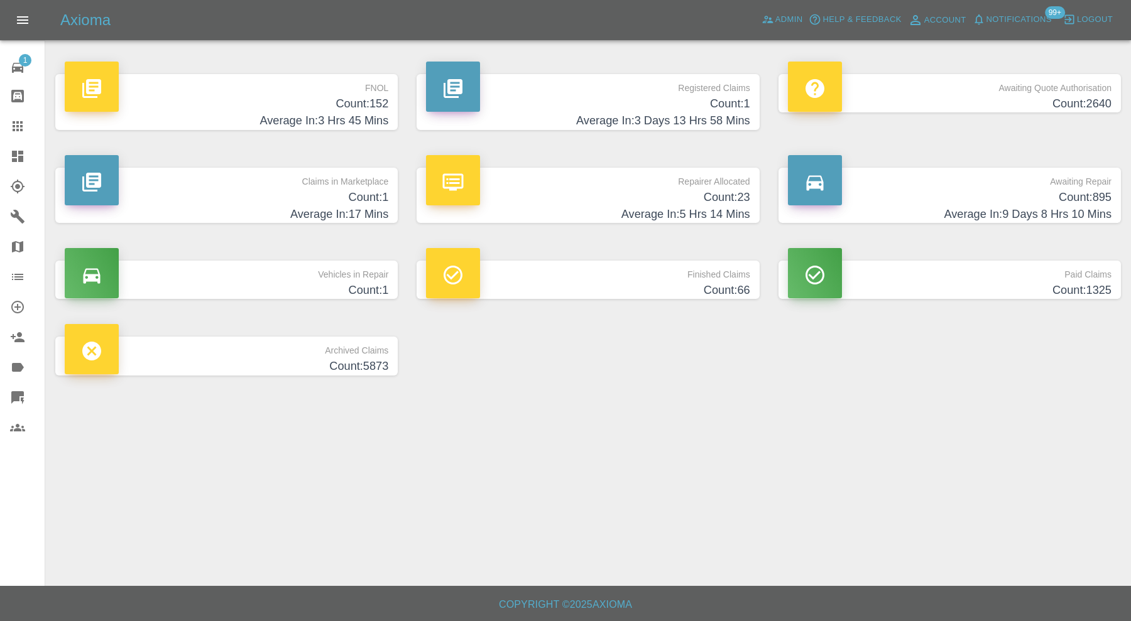
click at [302, 193] on h4 "Count: 1" at bounding box center [227, 197] width 324 height 17
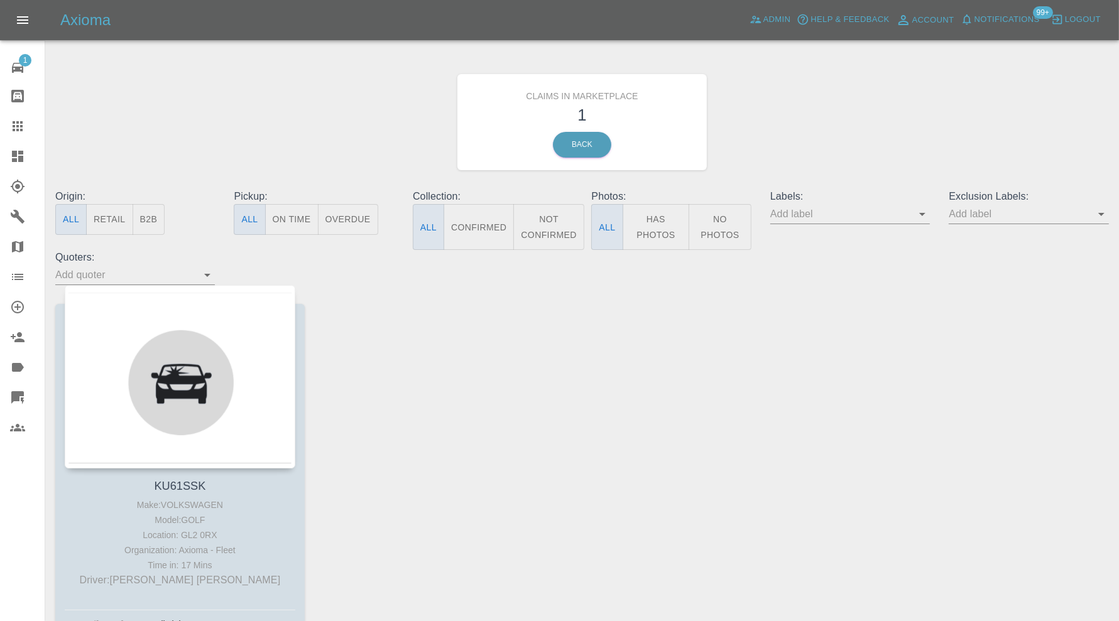
click at [25, 159] on div at bounding box center [27, 156] width 35 height 15
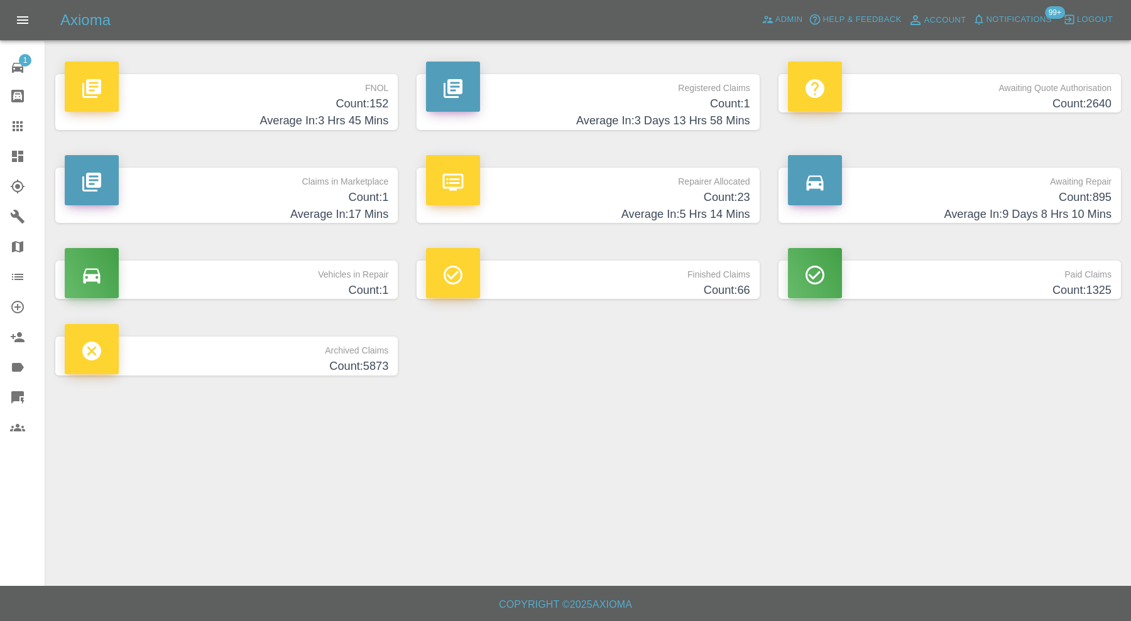
click at [16, 117] on link "Claims" at bounding box center [22, 126] width 45 height 30
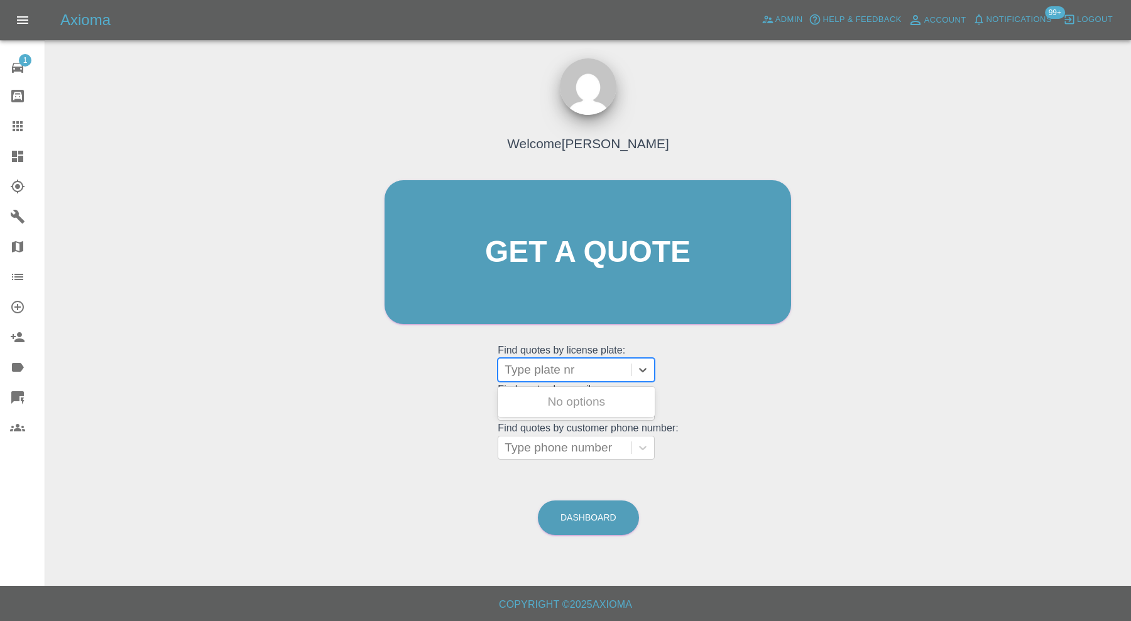
click at [580, 378] on div at bounding box center [565, 370] width 120 height 18
paste input "OE65 GWL"
click at [543, 369] on input "OE65 GWL" at bounding box center [537, 370] width 65 height 15
type input "OE65GWL"
click at [590, 364] on div at bounding box center [565, 370] width 120 height 18
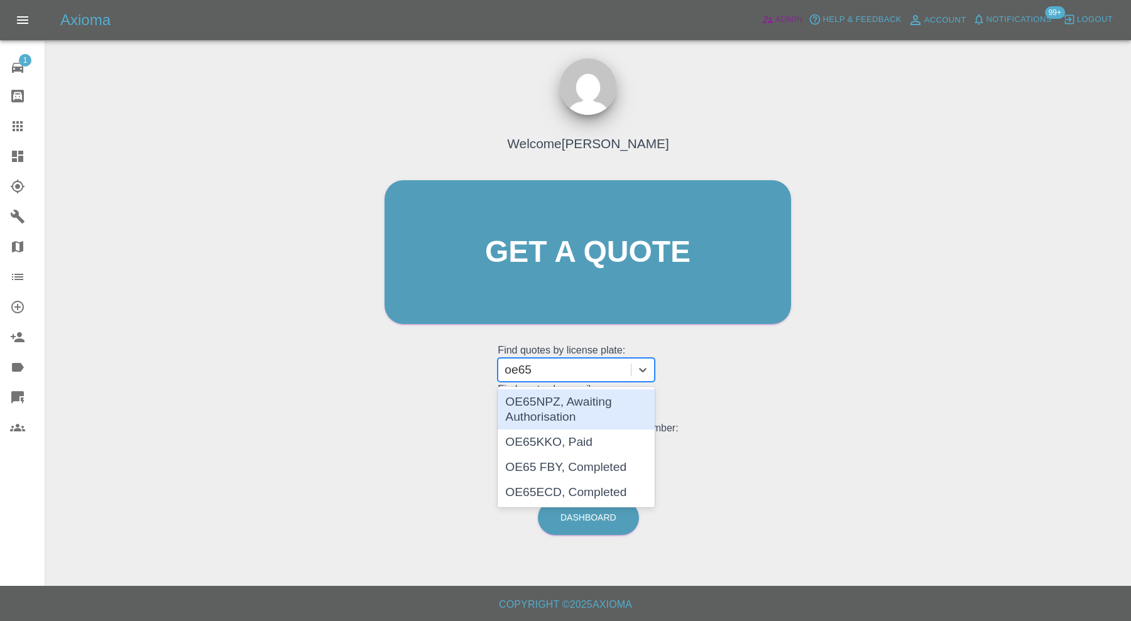
type input "oe65"
click at [782, 19] on span "Admin" at bounding box center [789, 20] width 28 height 14
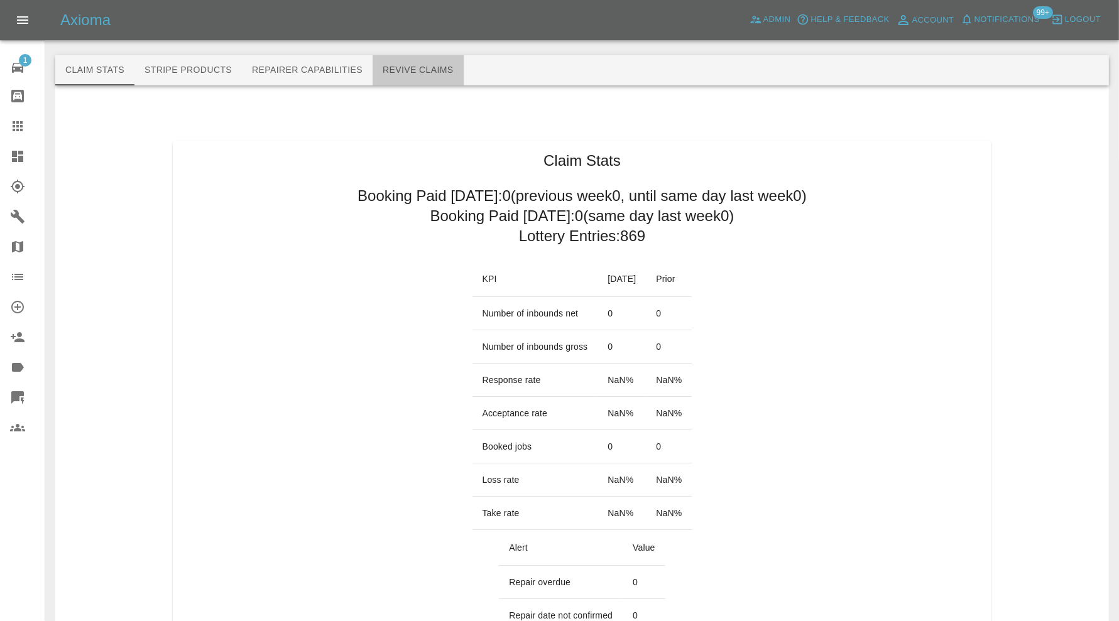
click at [413, 64] on button "Revive Claims" at bounding box center [418, 70] width 91 height 30
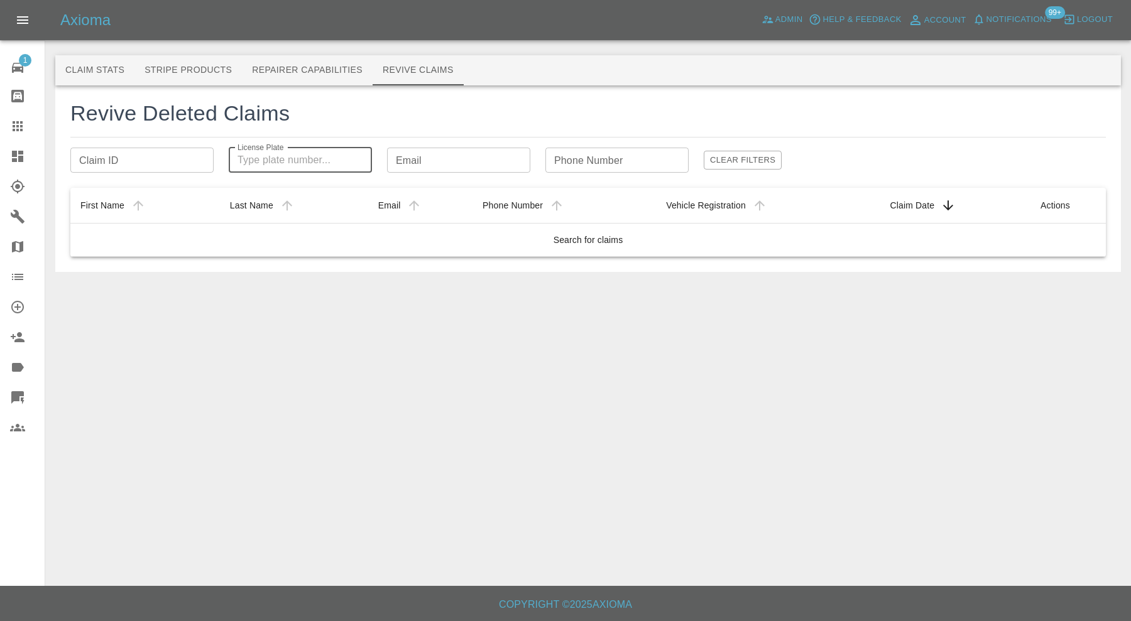
click at [335, 164] on input "License Plate" at bounding box center [300, 160] width 143 height 25
click at [261, 158] on input "oe65gwl" at bounding box center [300, 160] width 143 height 25
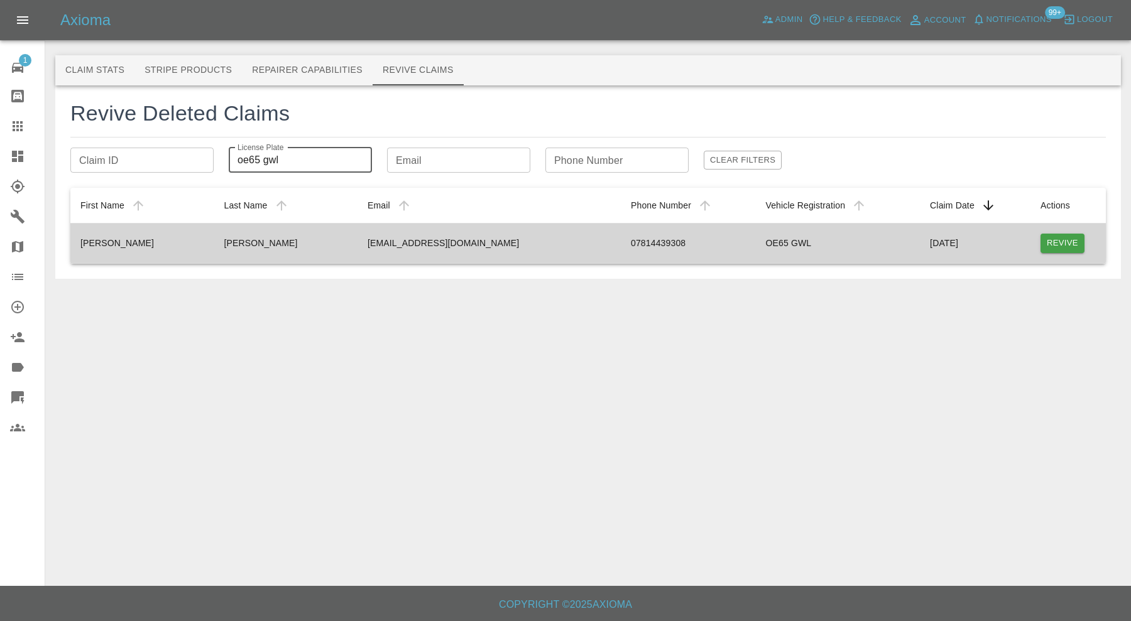
type input "oe65 gwl"
click at [1064, 239] on button "Revive" at bounding box center [1063, 243] width 44 height 19
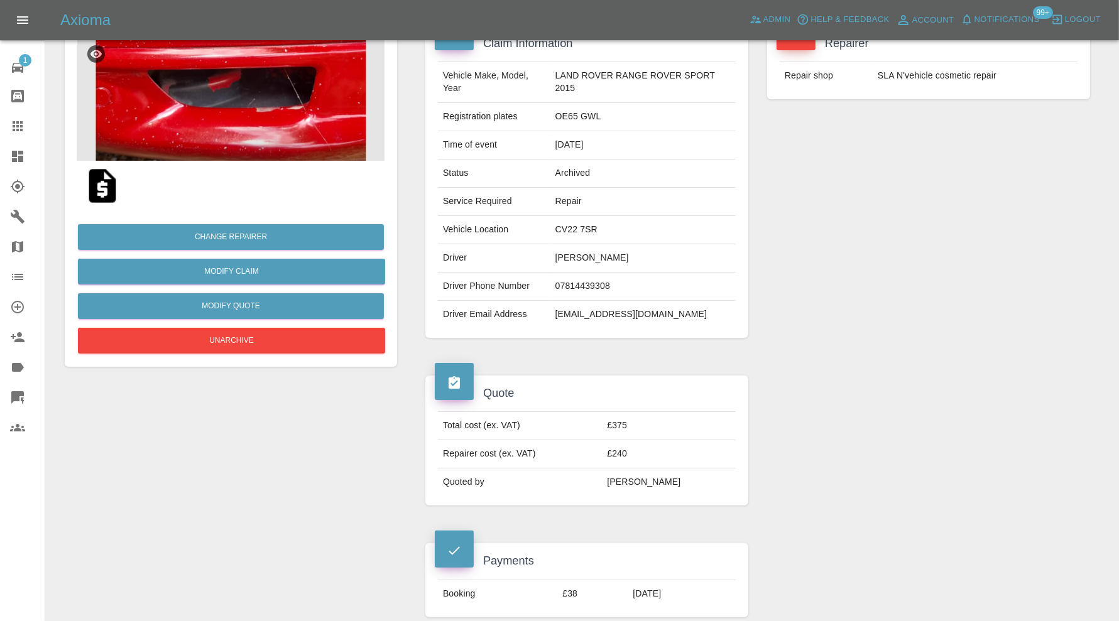
scroll to position [104, 0]
